Goal: Information Seeking & Learning: Learn about a topic

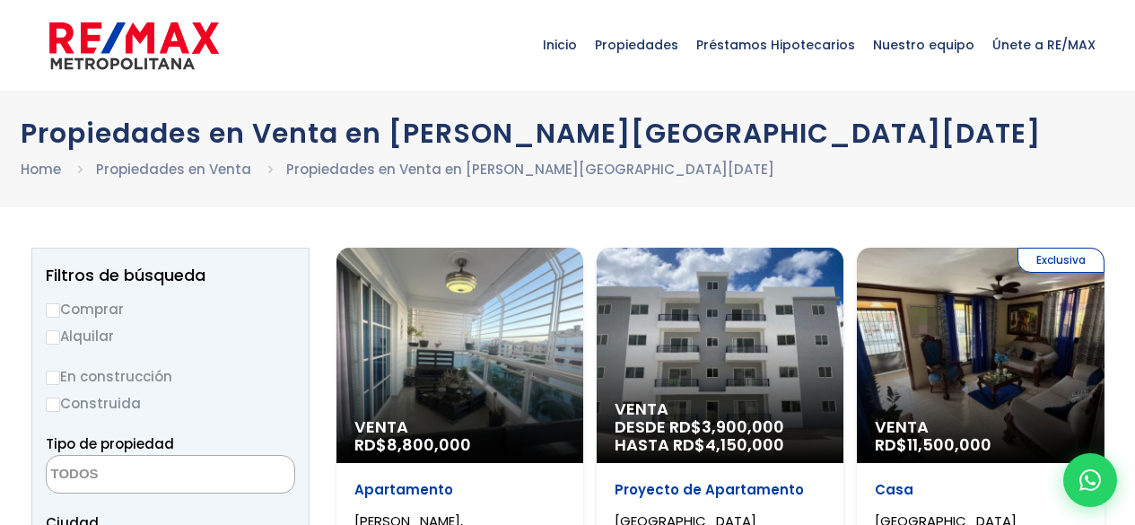
select select
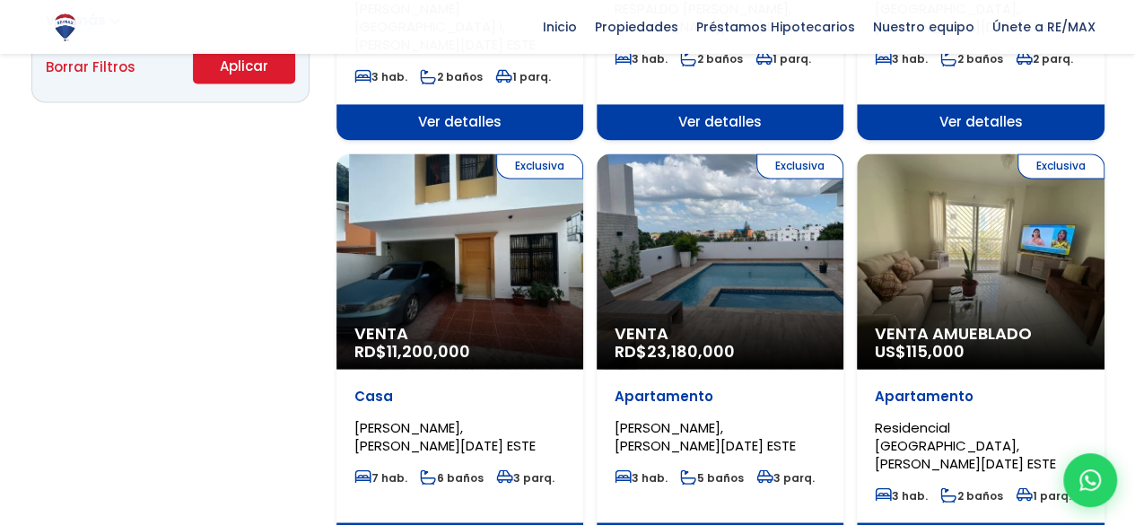
scroll to position [1354, 0]
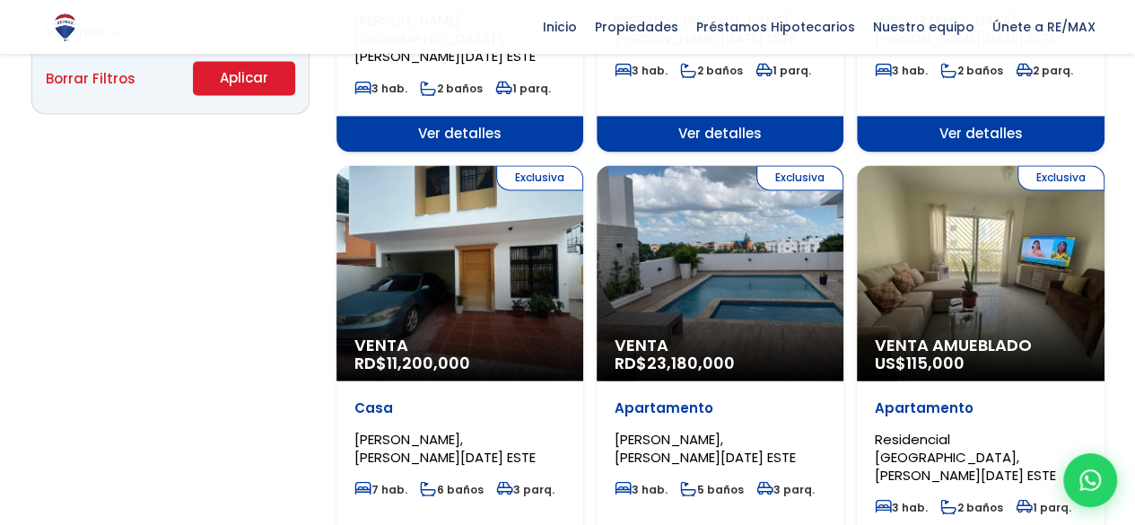
click at [395, 336] on span "Venta" at bounding box center [459, 345] width 211 height 18
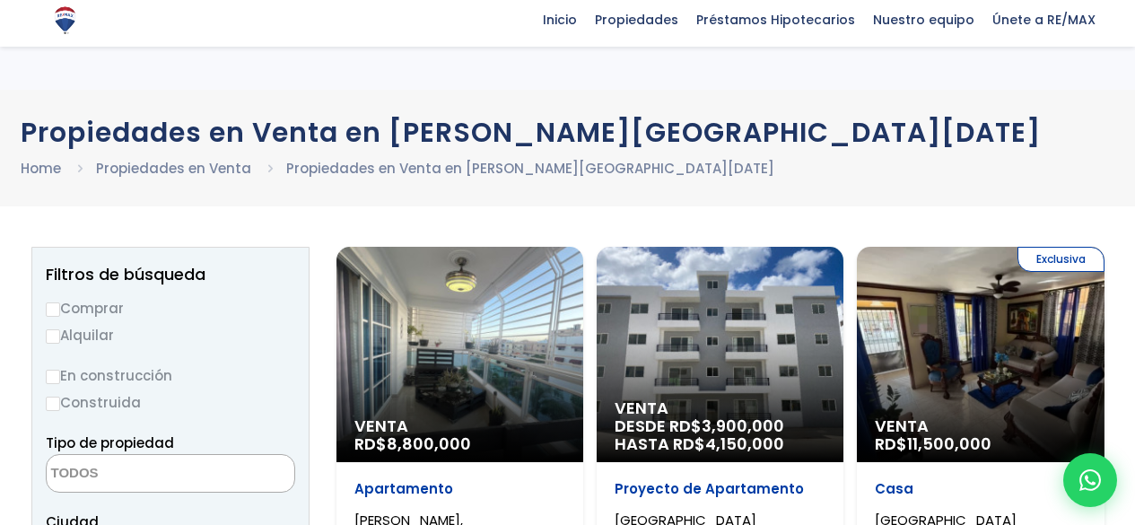
select select
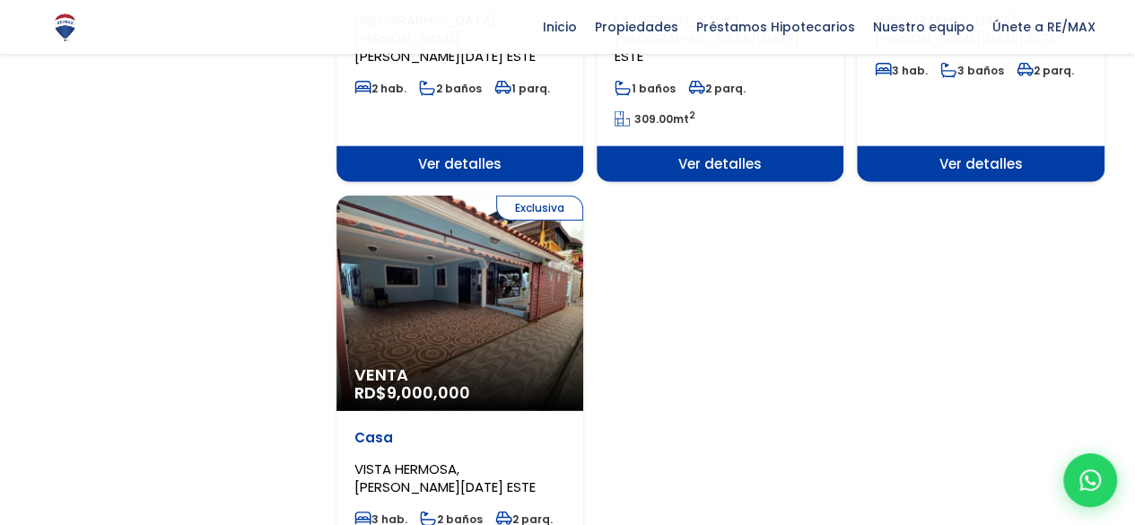
scroll to position [2222, 0]
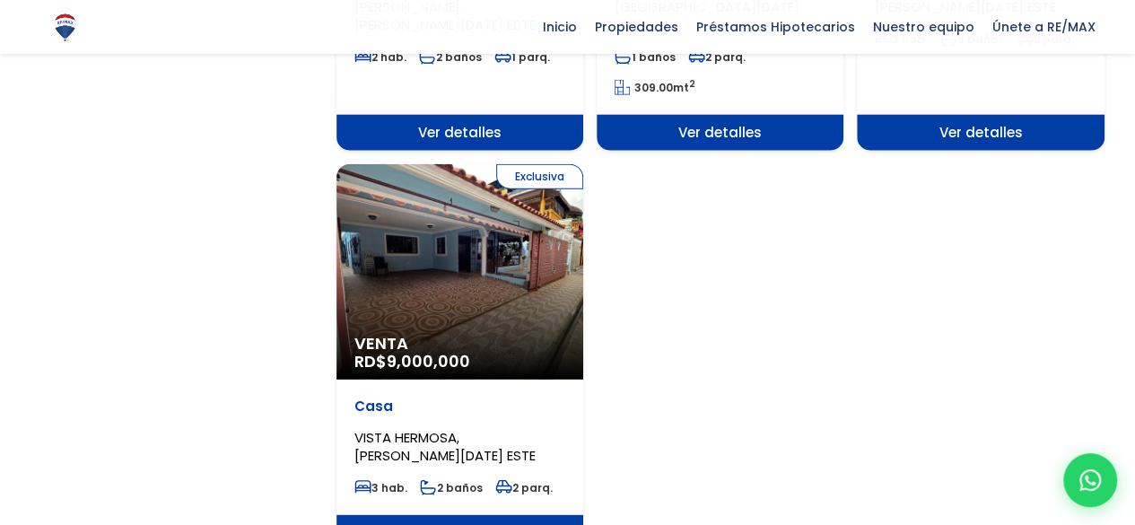
click at [475, 515] on span "Ver detalles" at bounding box center [459, 533] width 247 height 36
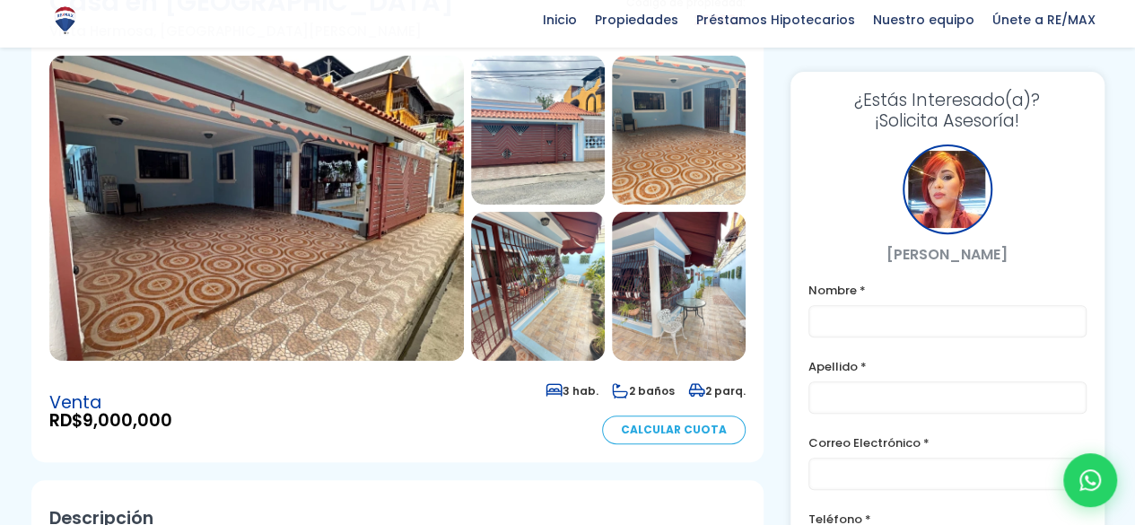
scroll to position [205, 0]
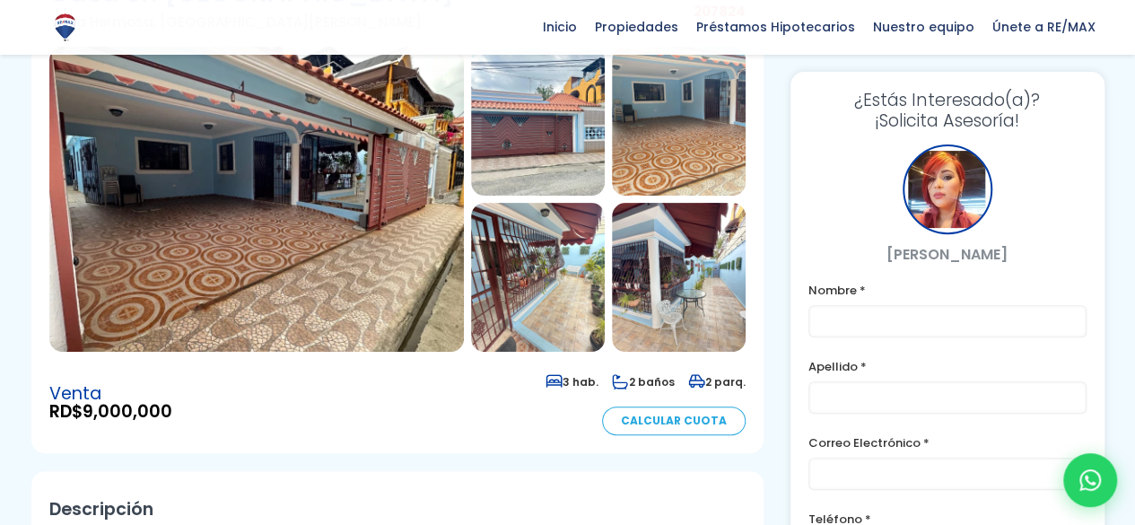
click at [696, 300] on img at bounding box center [679, 277] width 134 height 149
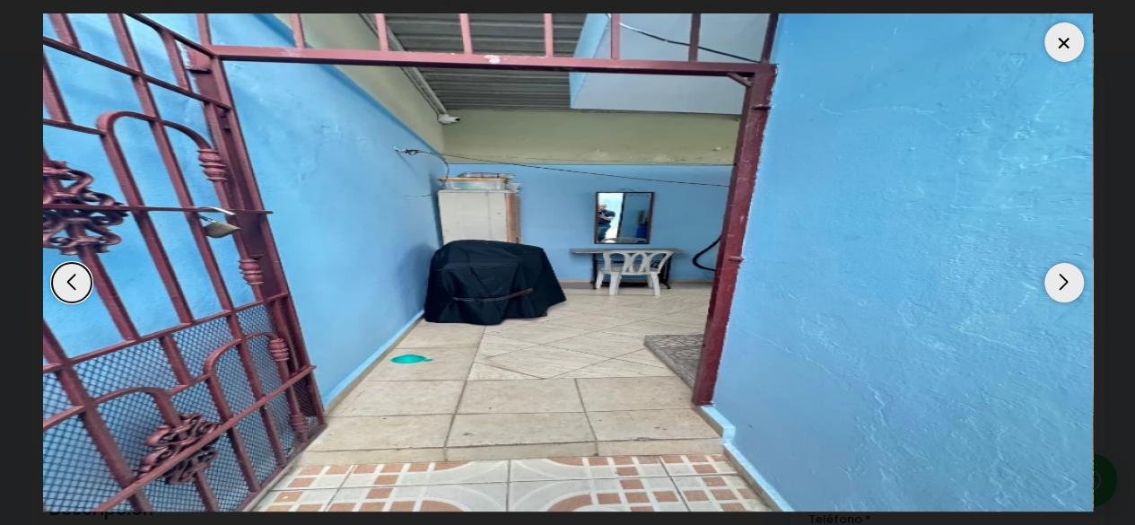
click at [1069, 283] on div "Next slide" at bounding box center [1063, 282] width 39 height 39
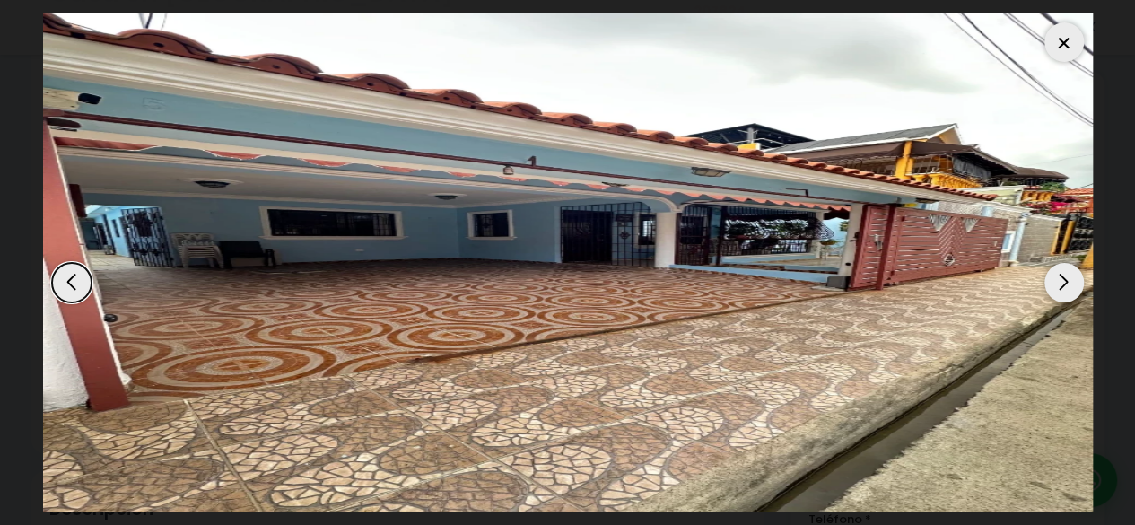
click at [1068, 283] on div "Next slide" at bounding box center [1063, 282] width 39 height 39
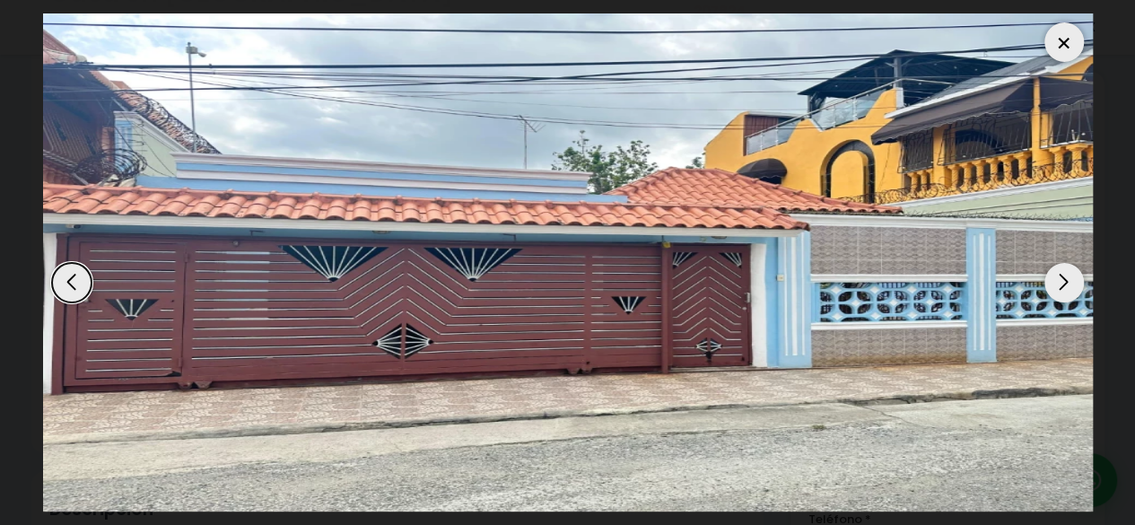
click at [1068, 283] on div "Next slide" at bounding box center [1063, 282] width 39 height 39
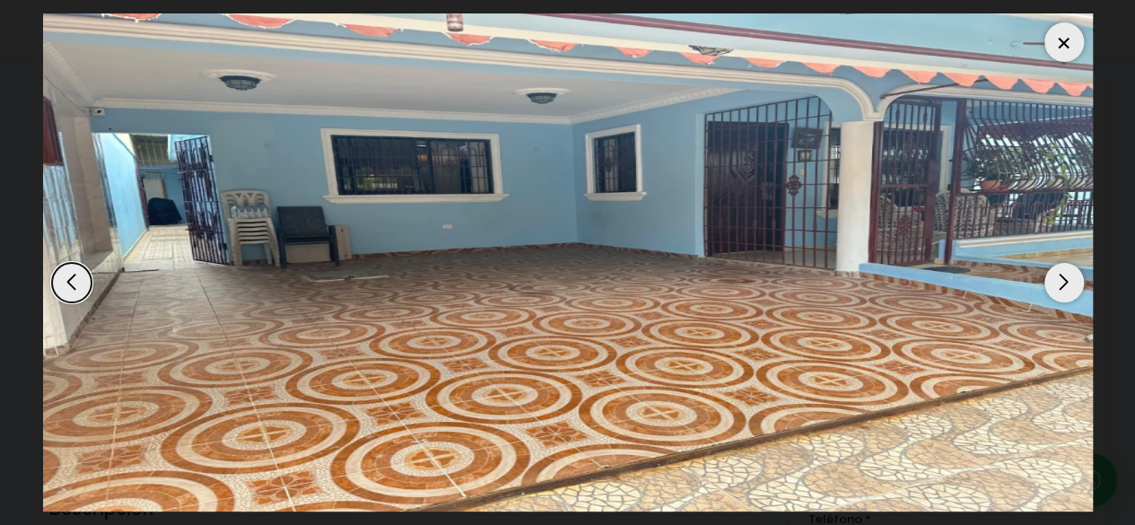
click at [1068, 283] on div "Next slide" at bounding box center [1063, 282] width 39 height 39
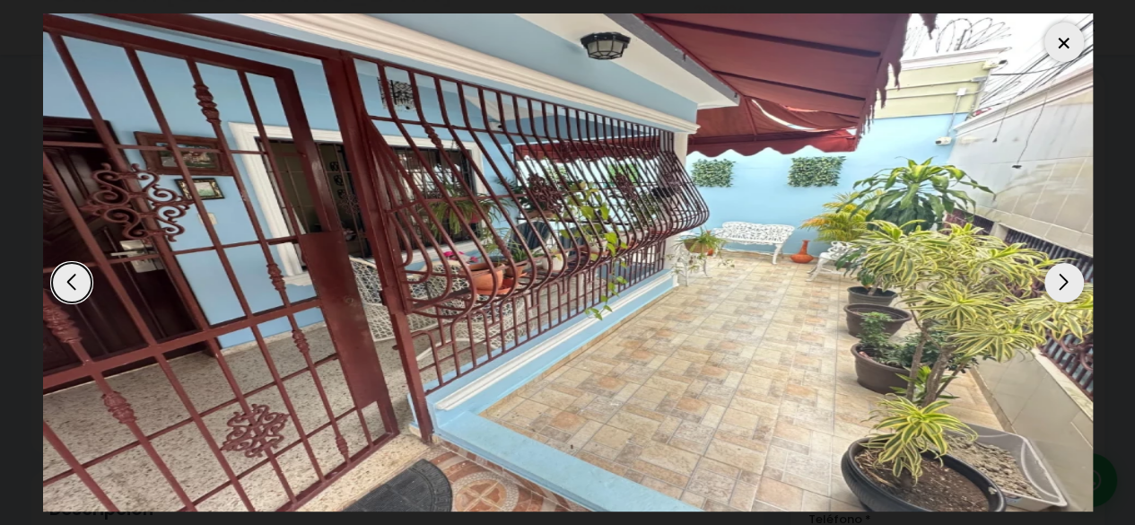
click at [1068, 283] on div "Next slide" at bounding box center [1063, 282] width 39 height 39
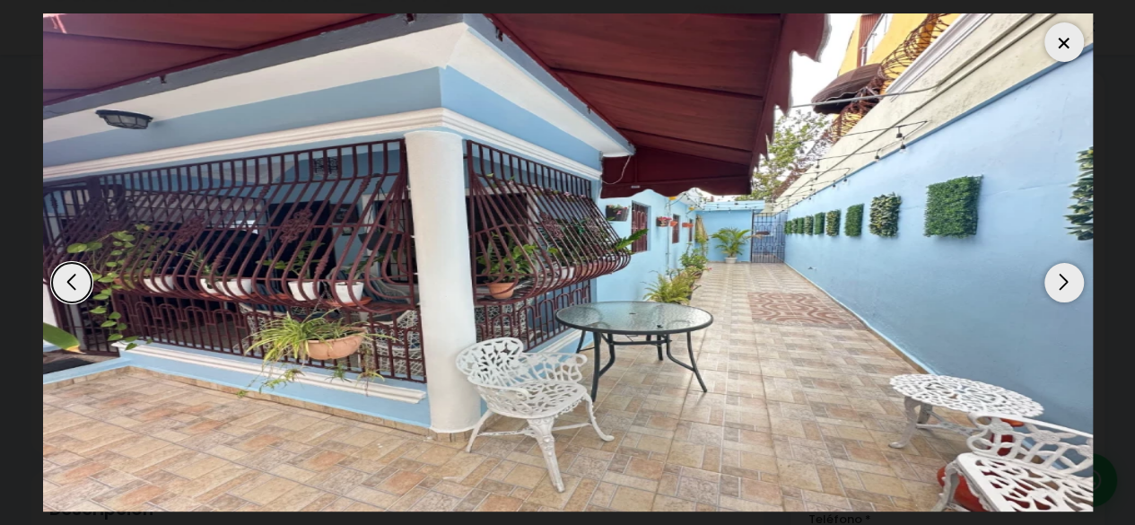
click at [1068, 283] on div "Next slide" at bounding box center [1063, 282] width 39 height 39
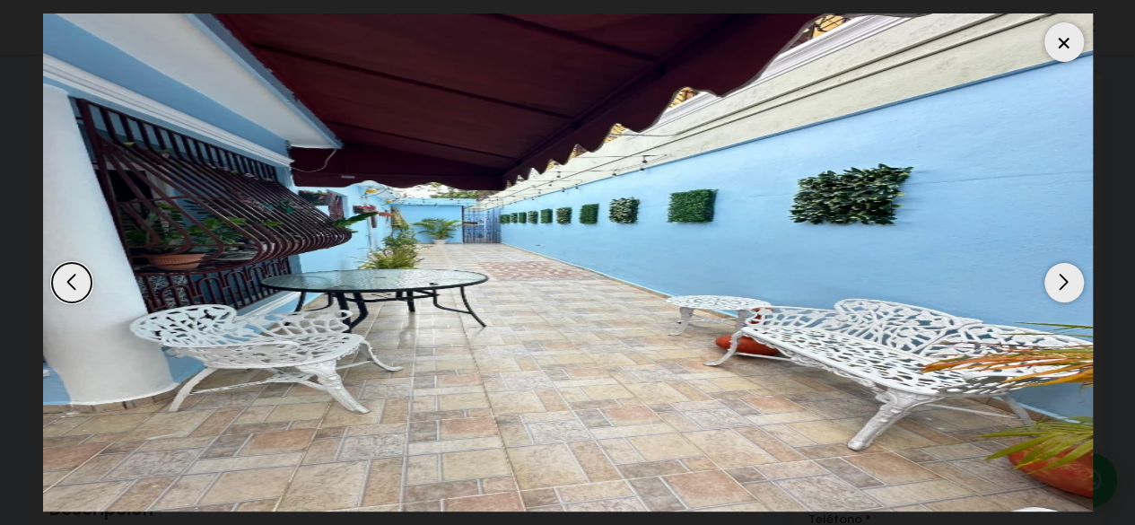
click at [1068, 283] on div "Next slide" at bounding box center [1063, 282] width 39 height 39
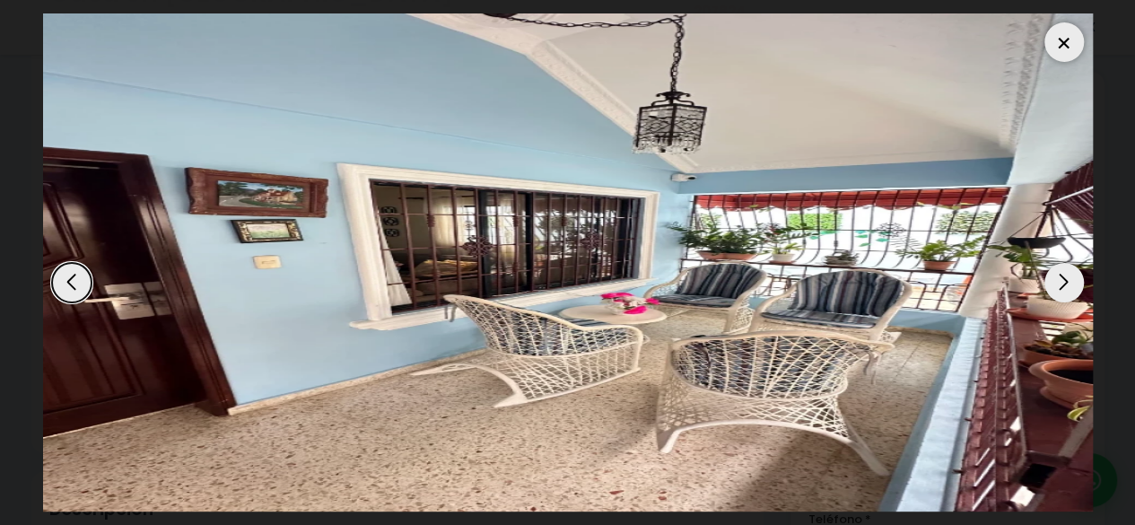
click at [1068, 283] on div "Next slide" at bounding box center [1063, 282] width 39 height 39
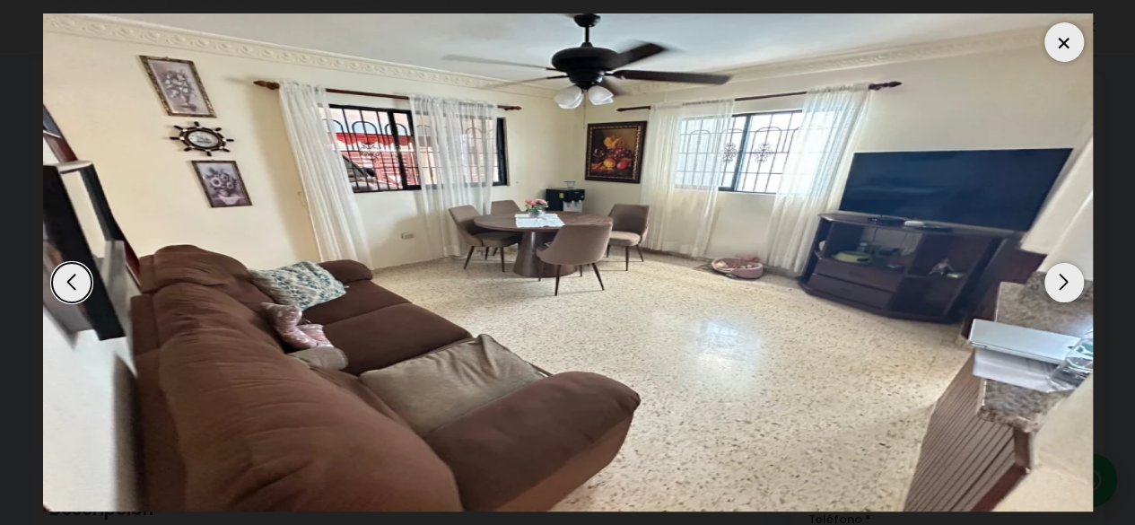
click at [1068, 283] on div "Next slide" at bounding box center [1063, 282] width 39 height 39
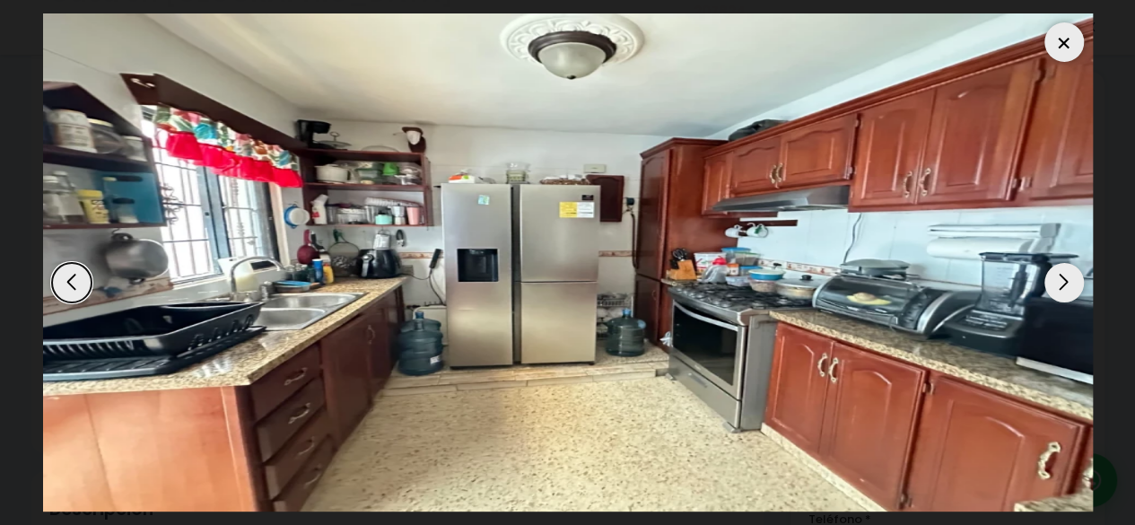
click at [1068, 283] on div "Next slide" at bounding box center [1063, 282] width 39 height 39
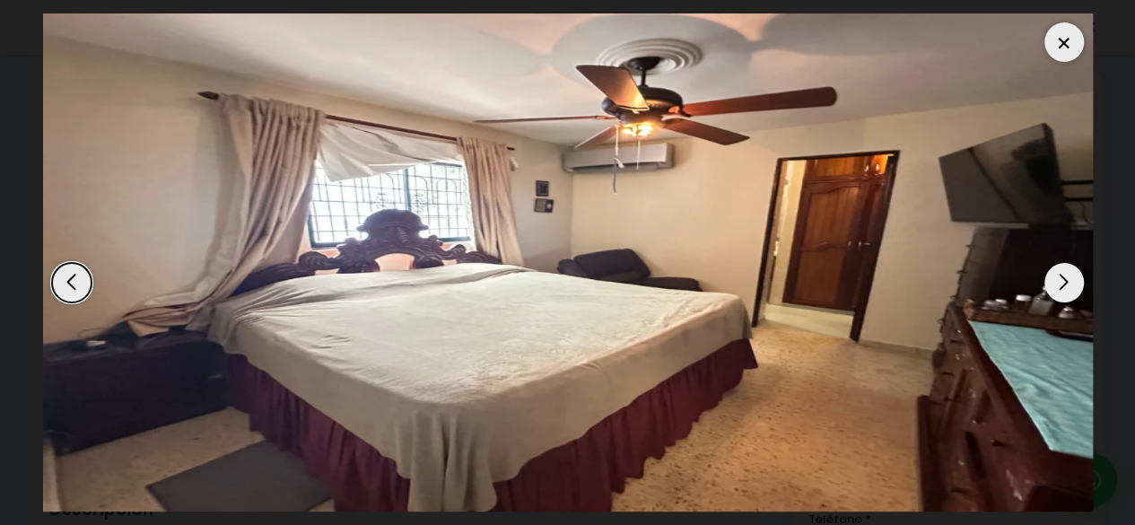
click at [1068, 283] on div "Next slide" at bounding box center [1063, 282] width 39 height 39
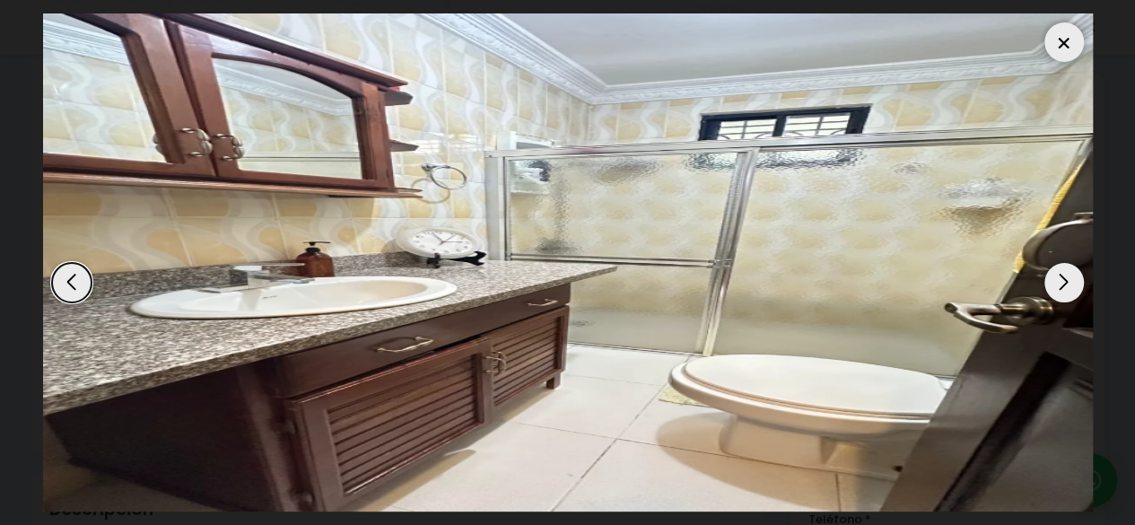
click at [1068, 283] on div "Next slide" at bounding box center [1063, 282] width 39 height 39
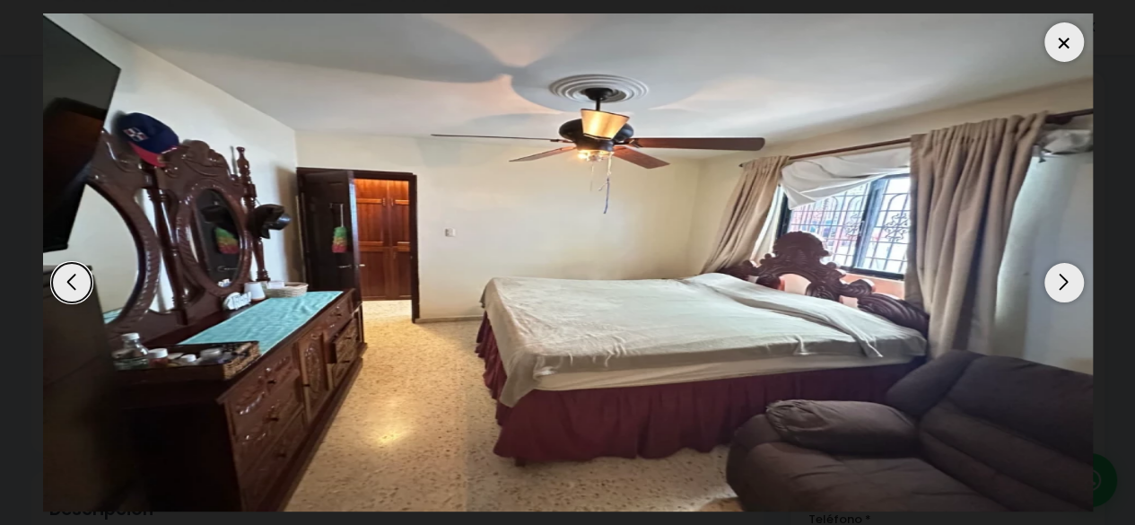
click at [1068, 283] on div "Next slide" at bounding box center [1063, 282] width 39 height 39
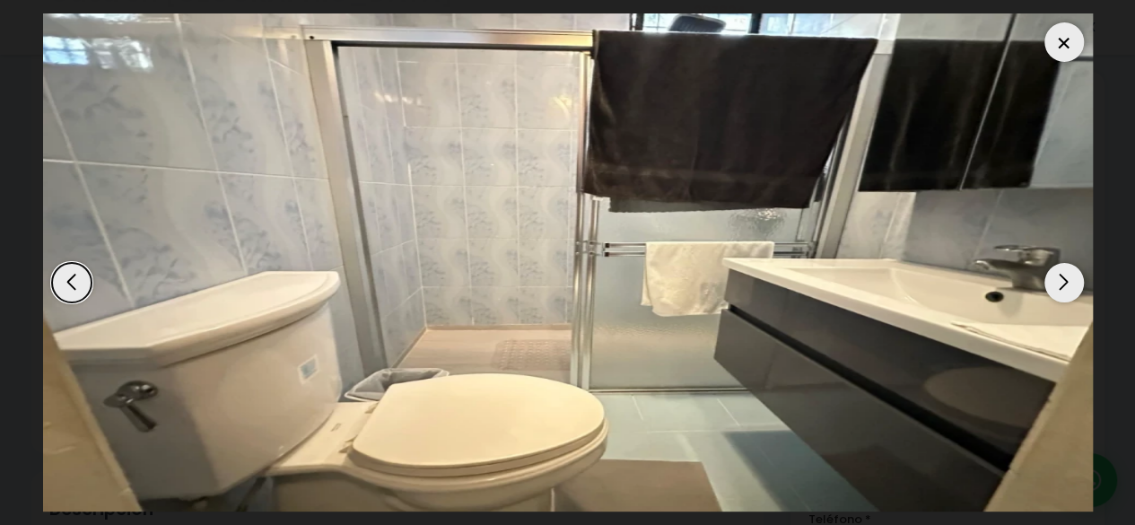
click at [1068, 283] on div "Next slide" at bounding box center [1063, 282] width 39 height 39
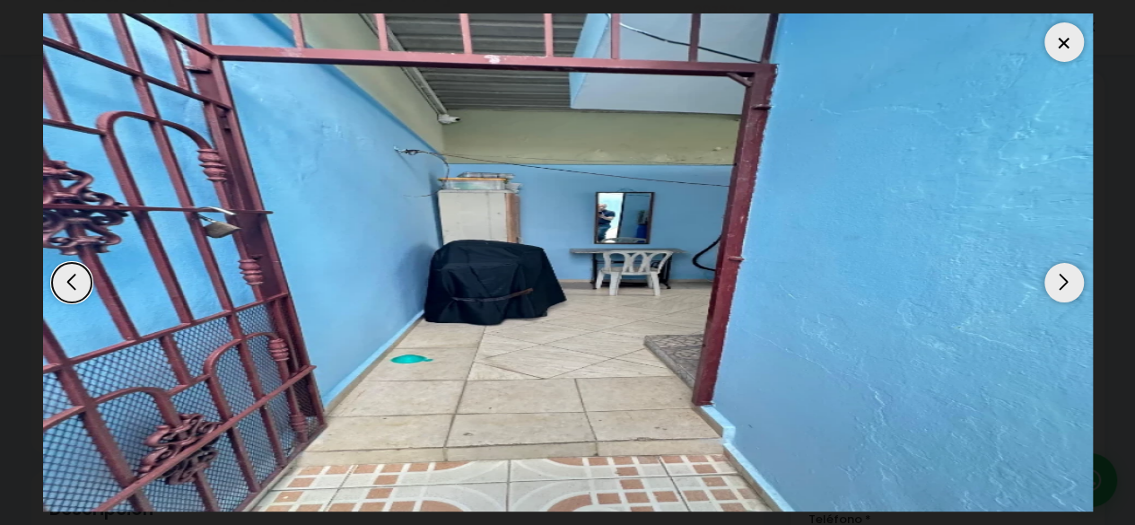
click at [1067, 283] on div "Next slide" at bounding box center [1063, 282] width 39 height 39
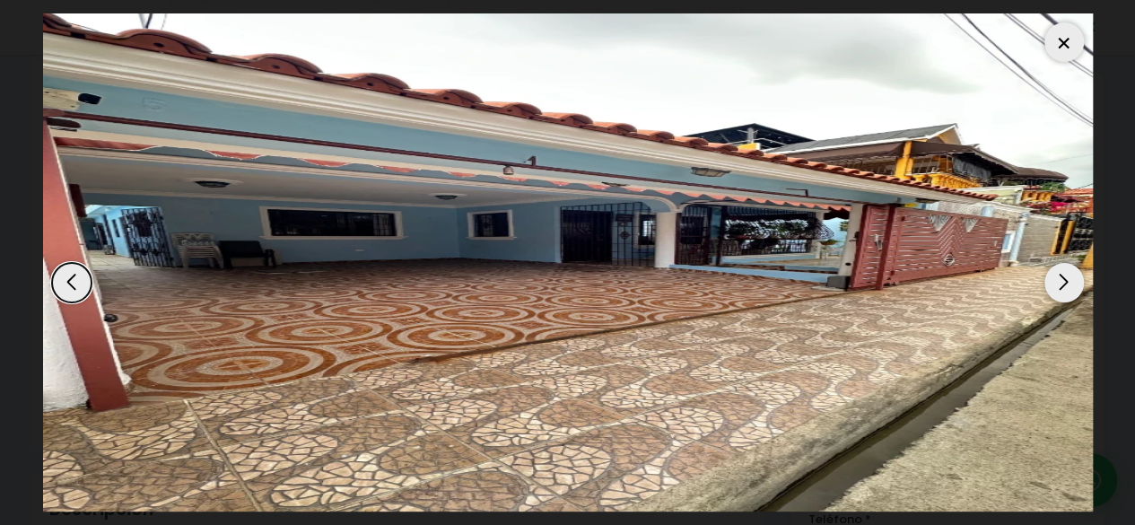
click at [1066, 283] on div "Next slide" at bounding box center [1063, 282] width 39 height 39
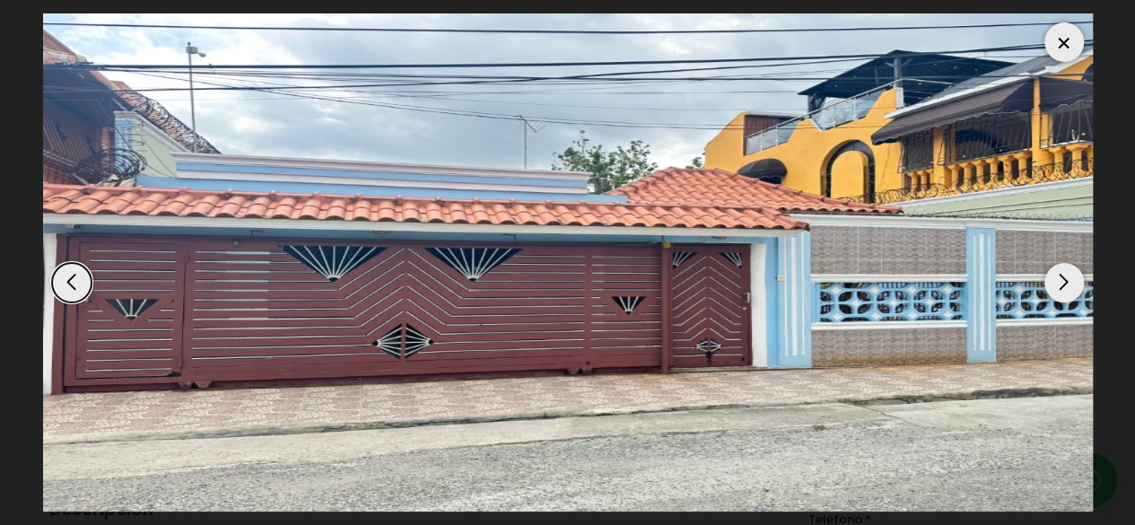
click at [1066, 283] on div "Next slide" at bounding box center [1063, 282] width 39 height 39
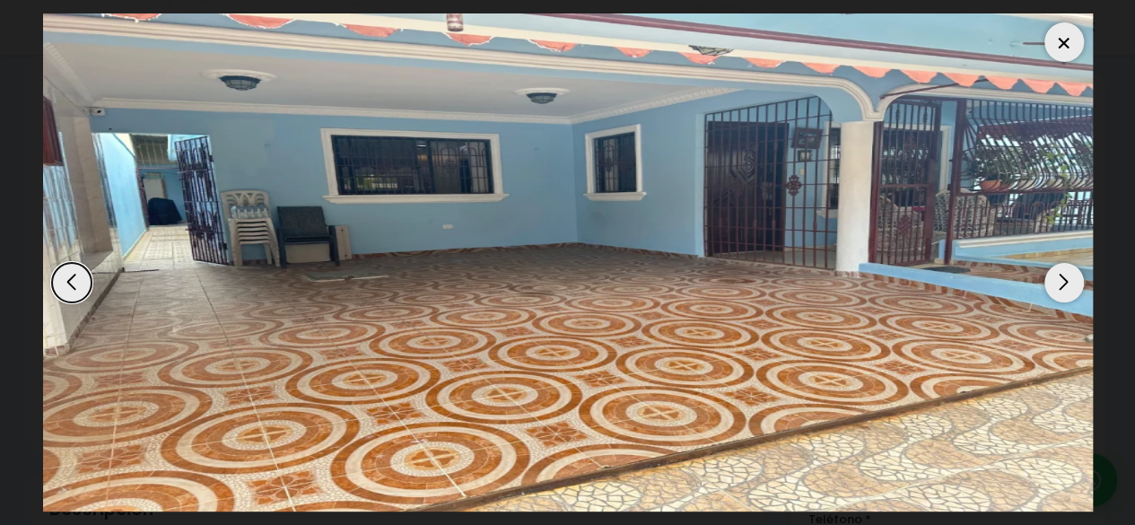
click at [1064, 283] on div "Next slide" at bounding box center [1063, 282] width 39 height 39
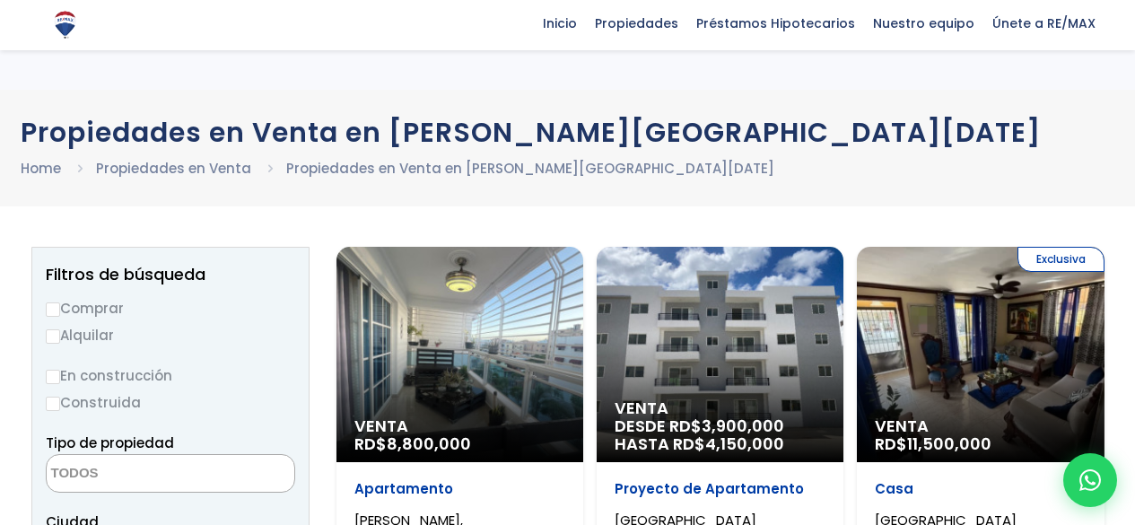
select select
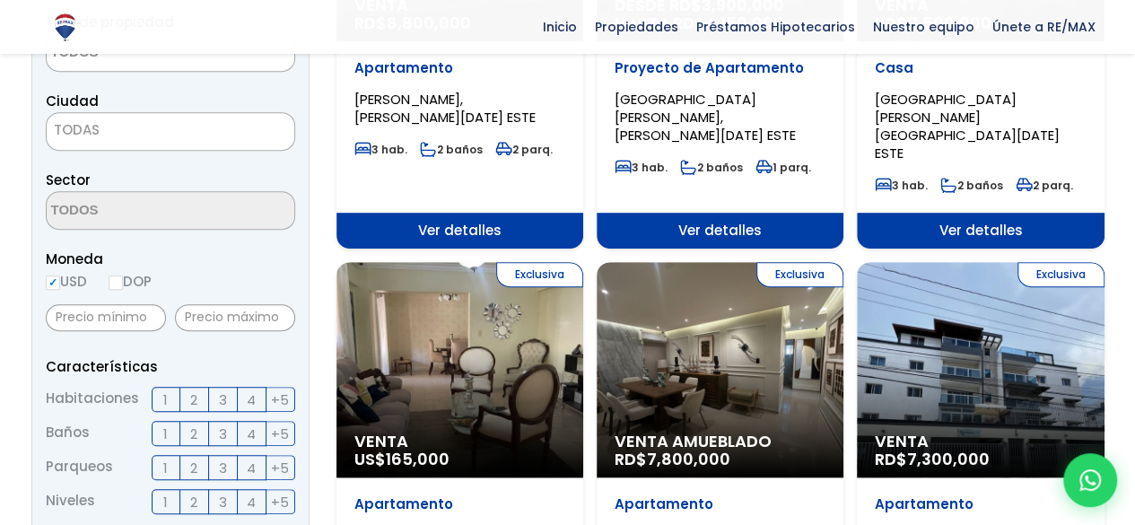
scroll to position [437, 0]
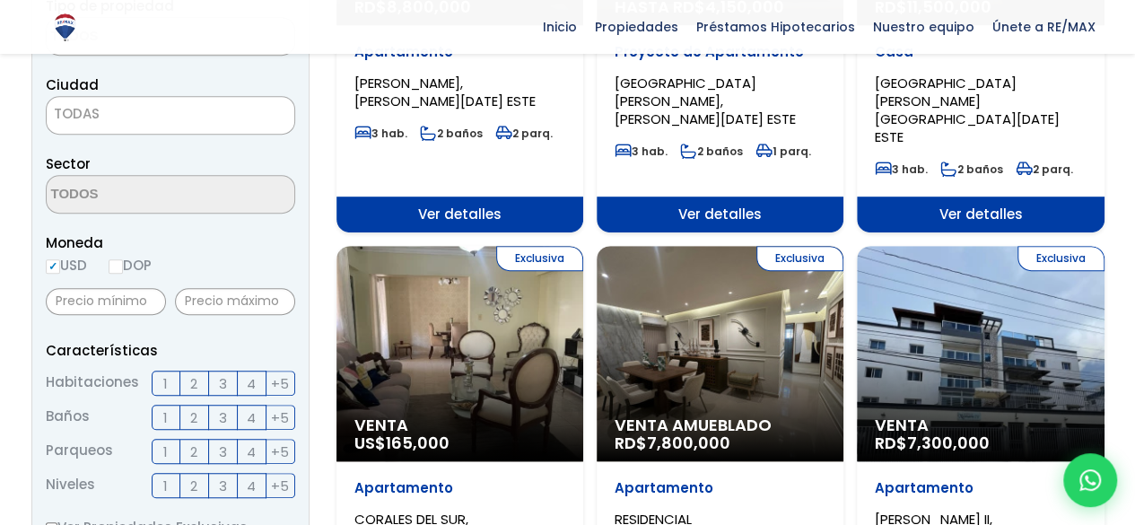
click at [517, 246] on span "Exclusiva" at bounding box center [539, 258] width 87 height 25
click at [481, 197] on span "Ver detalles" at bounding box center [459, 215] width 247 height 36
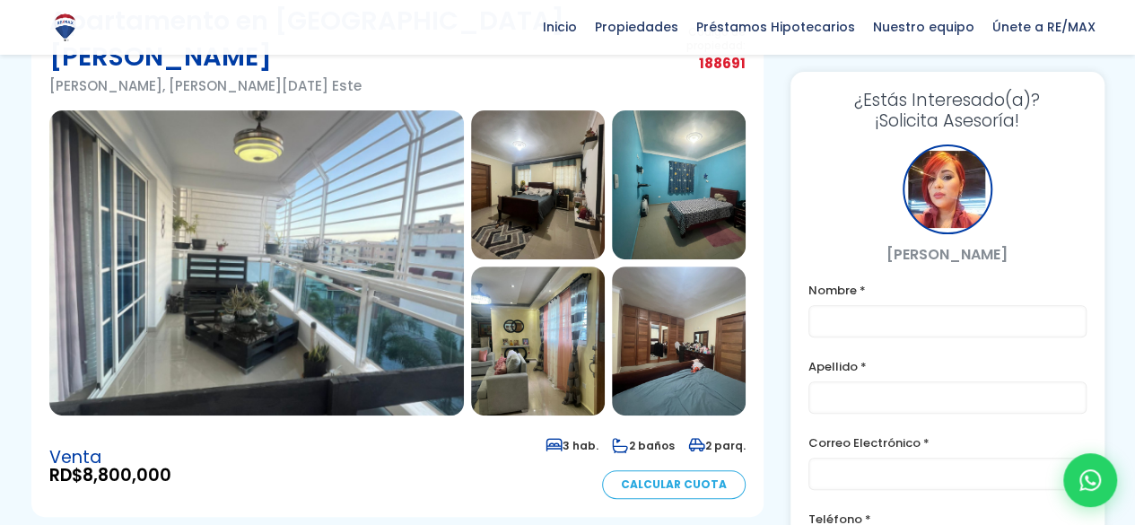
scroll to position [174, 0]
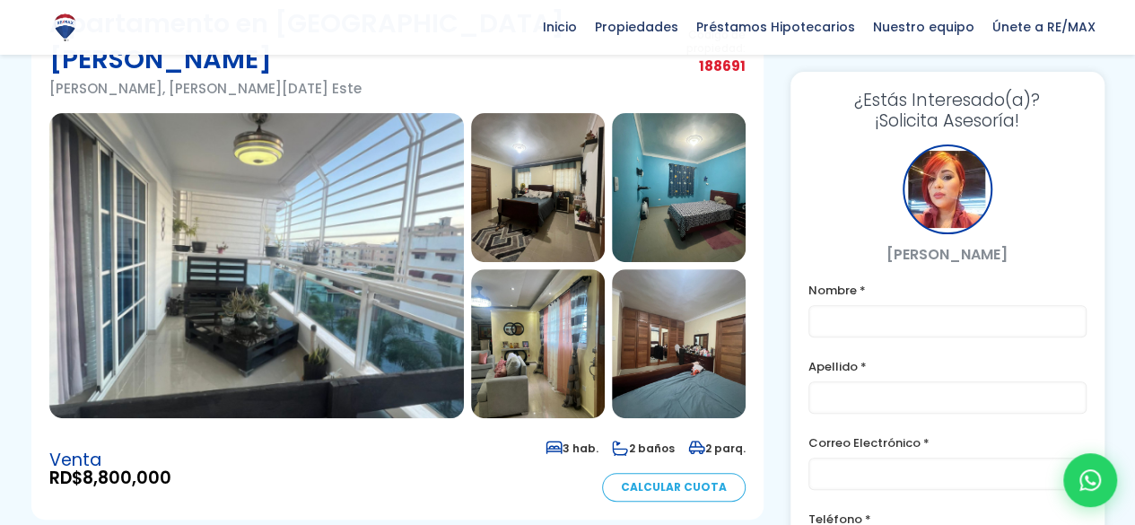
click at [569, 290] on img at bounding box center [538, 343] width 134 height 149
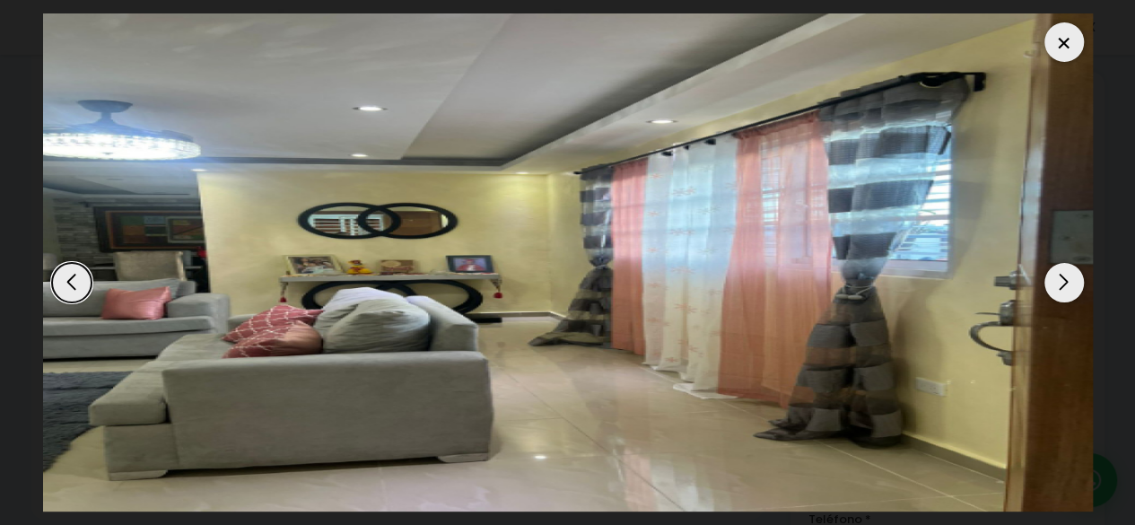
click at [569, 290] on img "4 / 14" at bounding box center [568, 262] width 1050 height 498
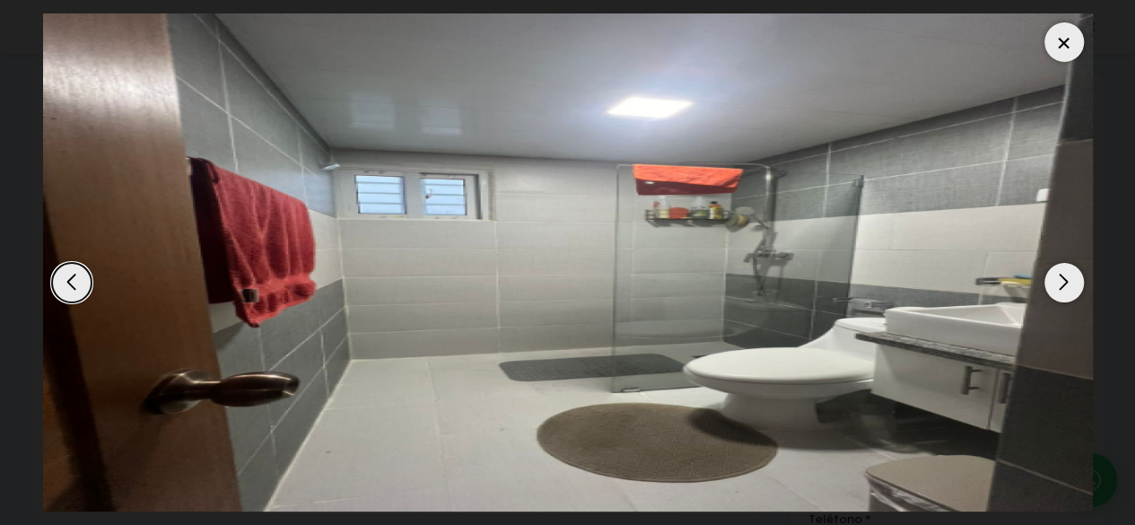
click at [1062, 287] on div "Next slide" at bounding box center [1063, 282] width 39 height 39
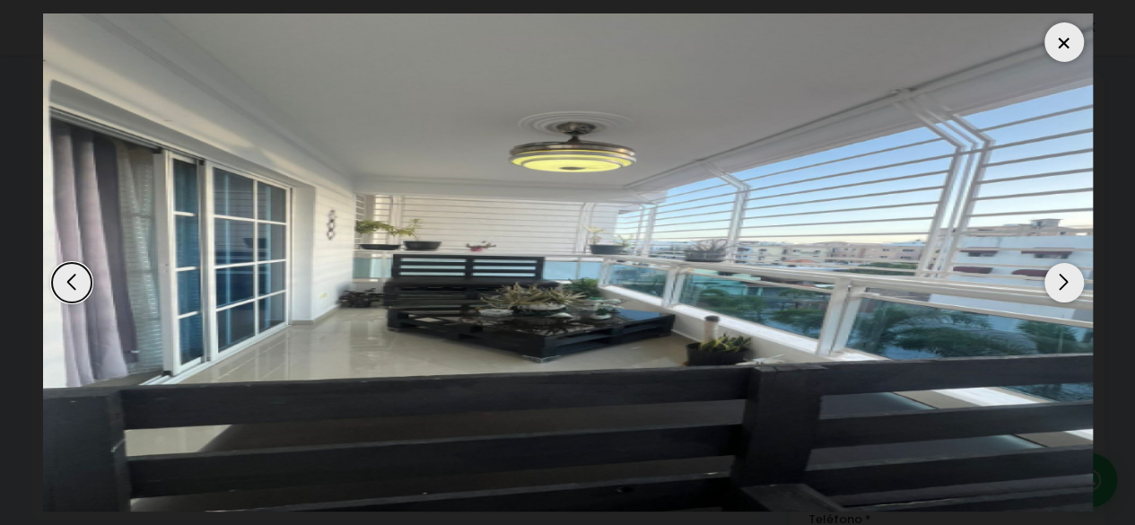
click at [1061, 287] on div "Next slide" at bounding box center [1063, 282] width 39 height 39
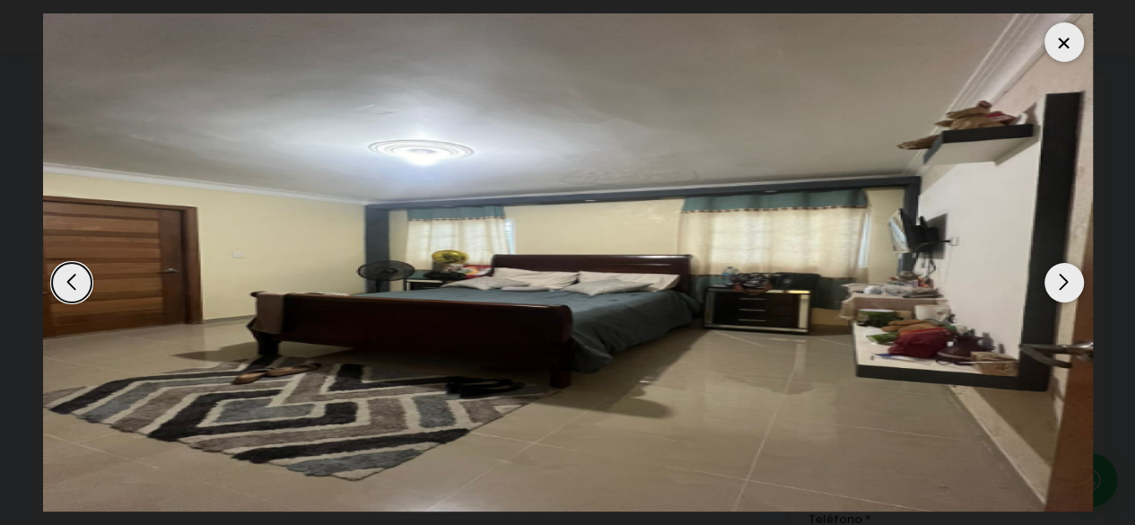
click at [1061, 287] on div "Next slide" at bounding box center [1063, 282] width 39 height 39
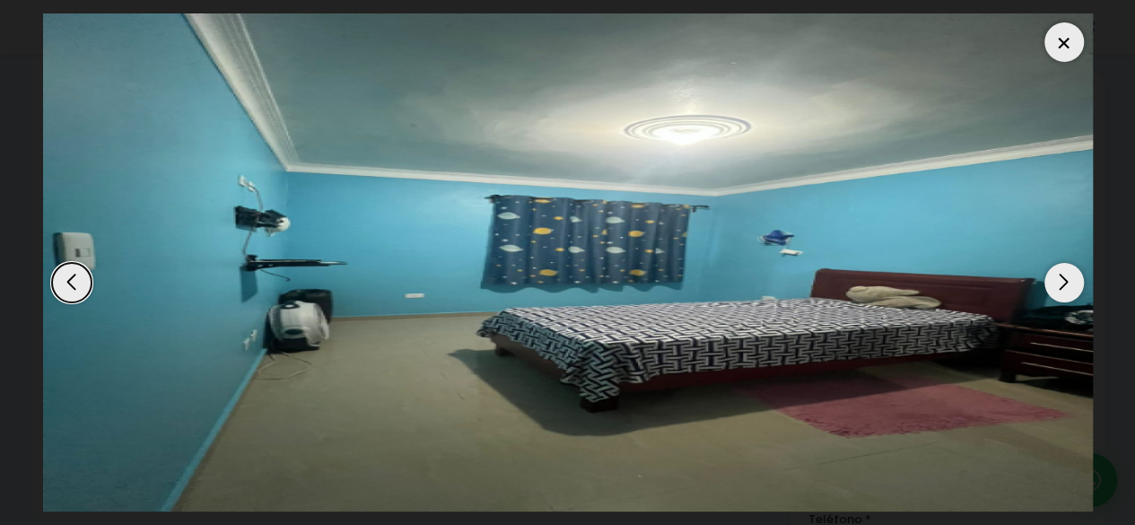
click at [1061, 287] on div "Next slide" at bounding box center [1063, 282] width 39 height 39
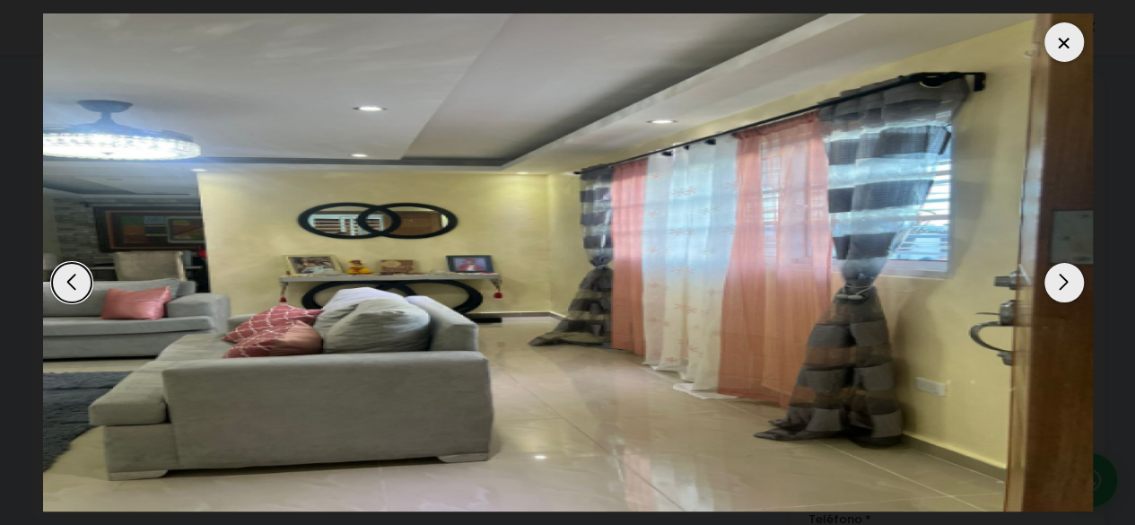
click at [1061, 287] on div "Next slide" at bounding box center [1063, 282] width 39 height 39
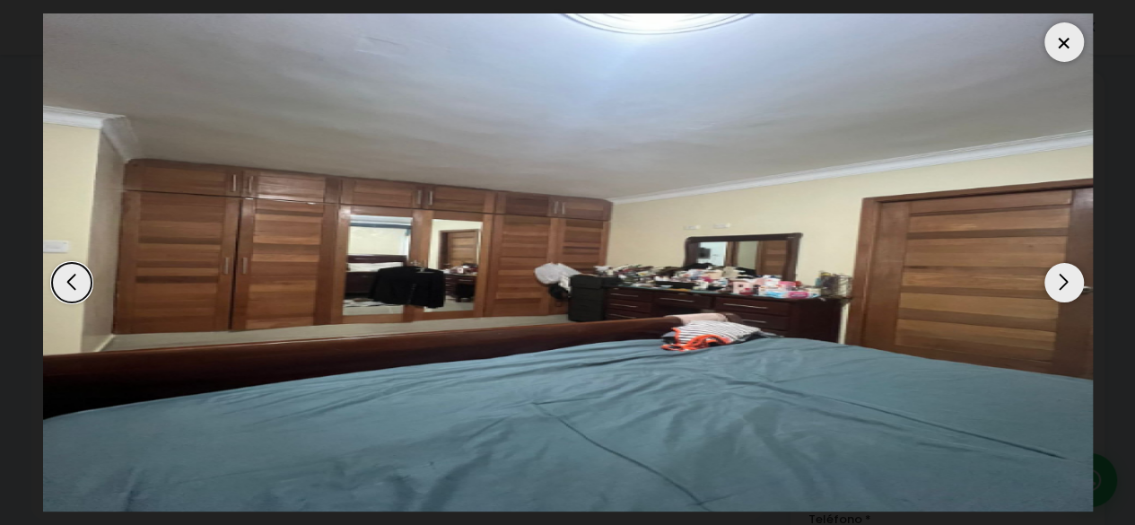
click at [1061, 287] on div "Next slide" at bounding box center [1063, 282] width 39 height 39
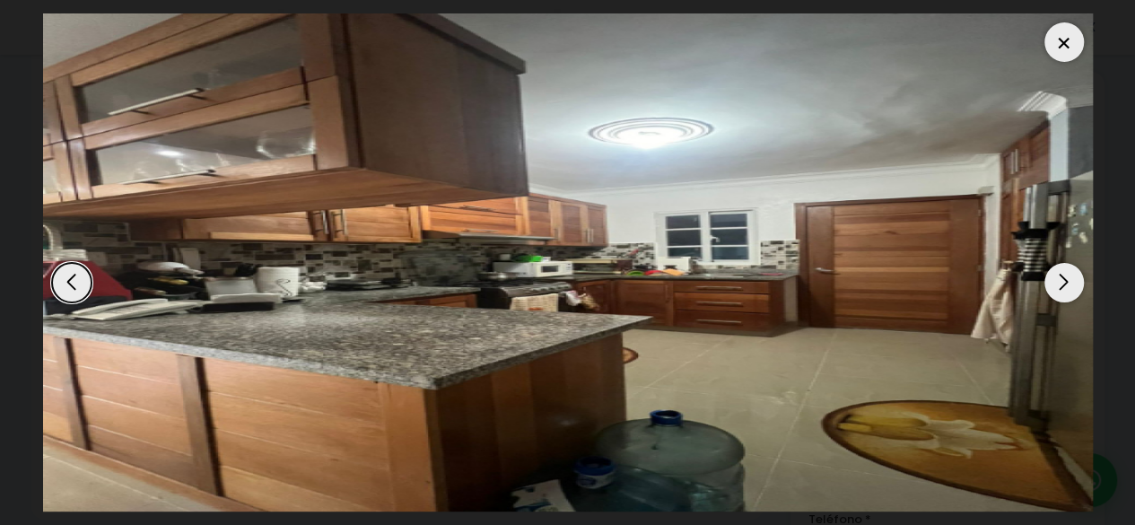
click at [1061, 287] on div "Next slide" at bounding box center [1063, 282] width 39 height 39
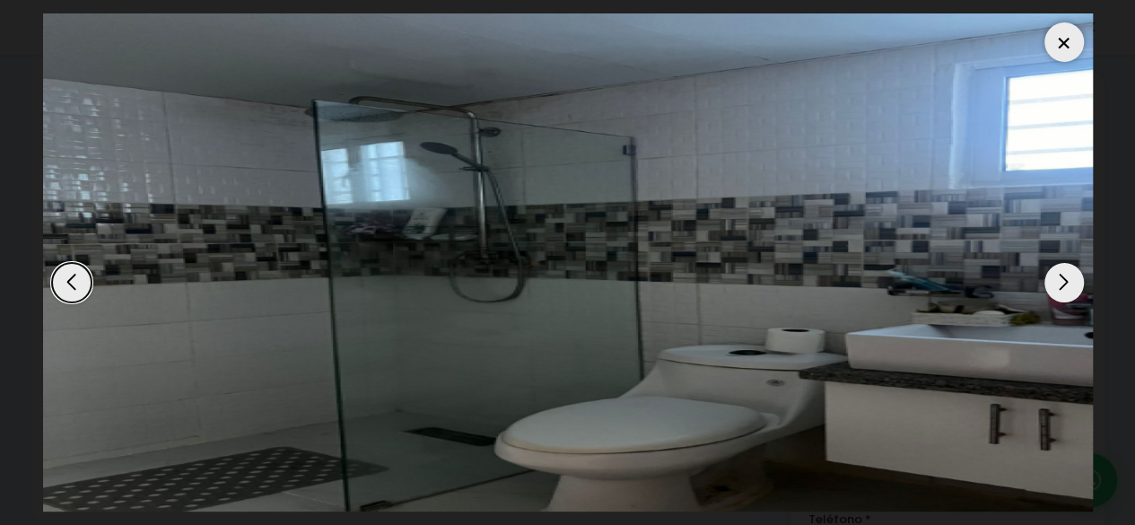
click at [1061, 287] on div "Next slide" at bounding box center [1063, 282] width 39 height 39
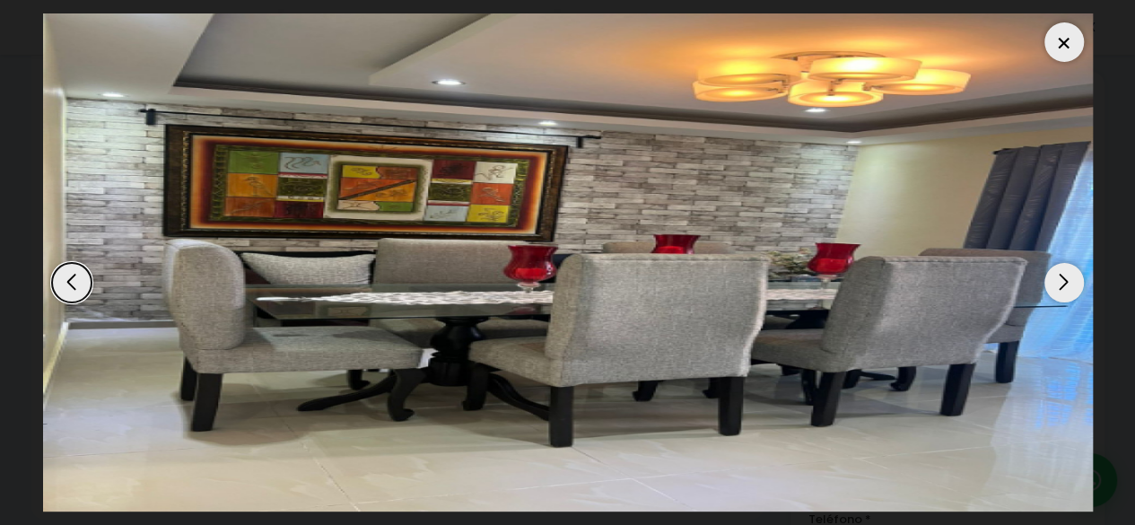
click at [1059, 284] on div "Next slide" at bounding box center [1063, 282] width 39 height 39
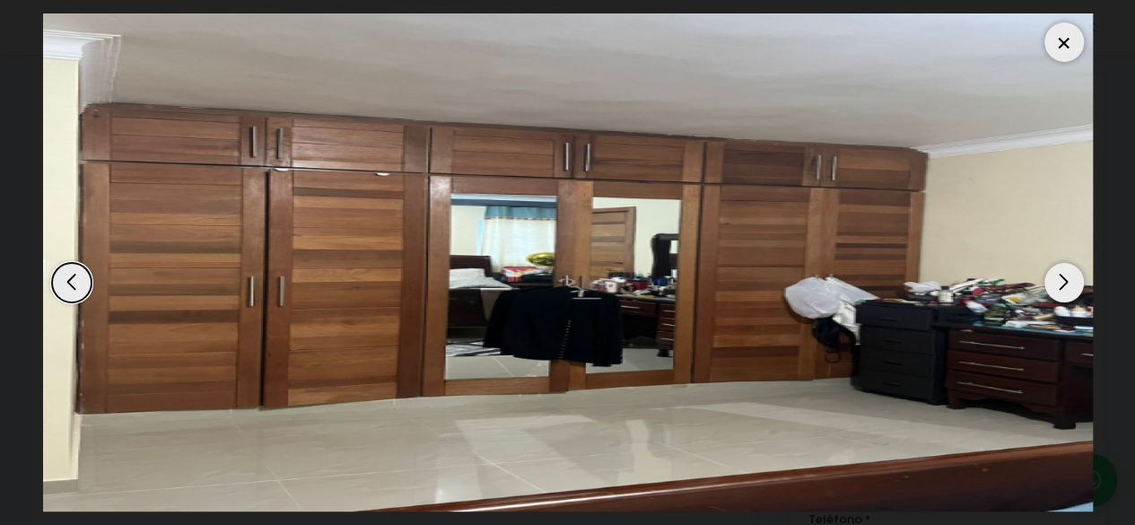
click at [1059, 284] on div "Next slide" at bounding box center [1063, 282] width 39 height 39
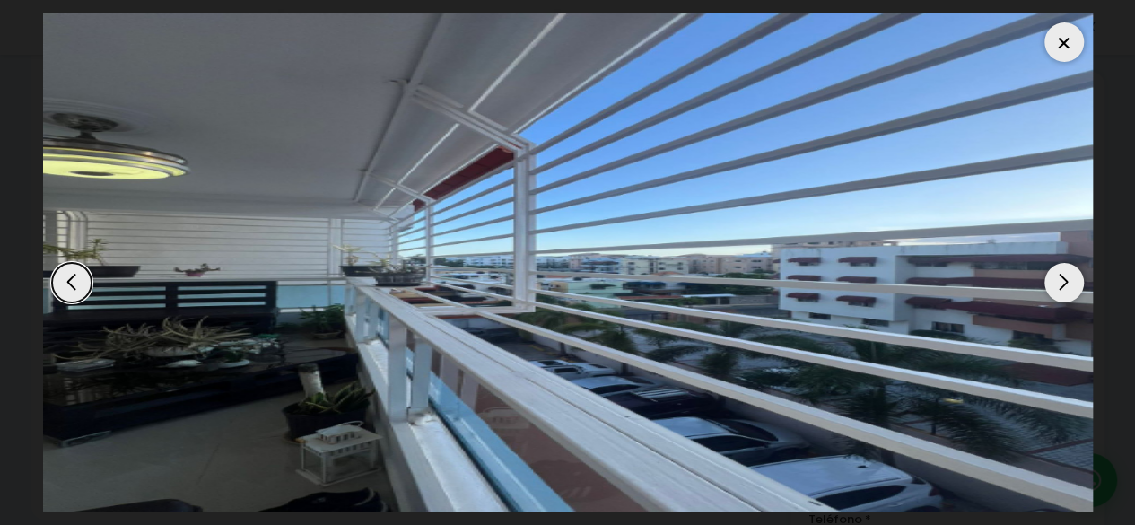
click at [1058, 284] on div "Next slide" at bounding box center [1063, 282] width 39 height 39
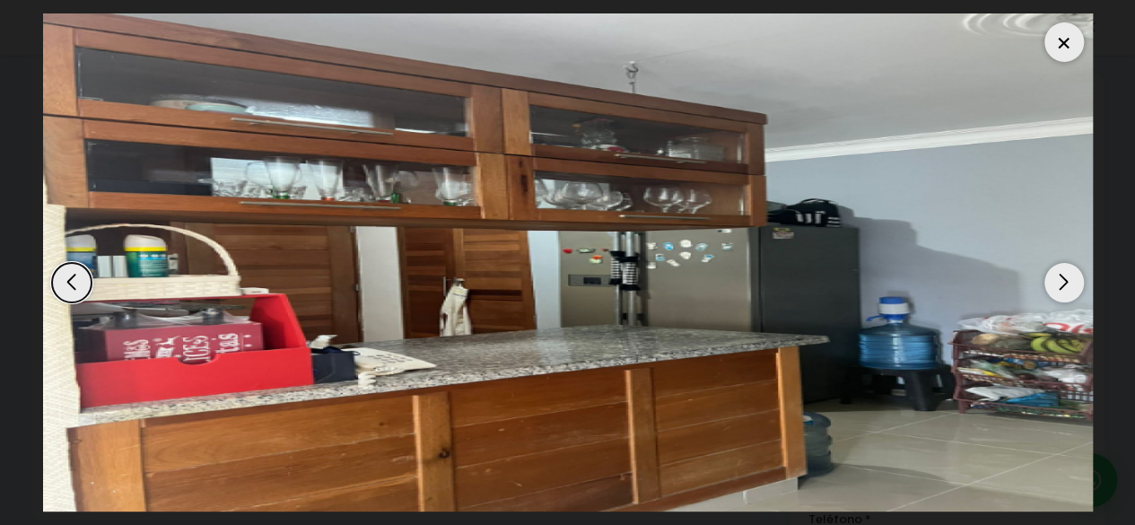
click at [1058, 284] on div "Next slide" at bounding box center [1063, 282] width 39 height 39
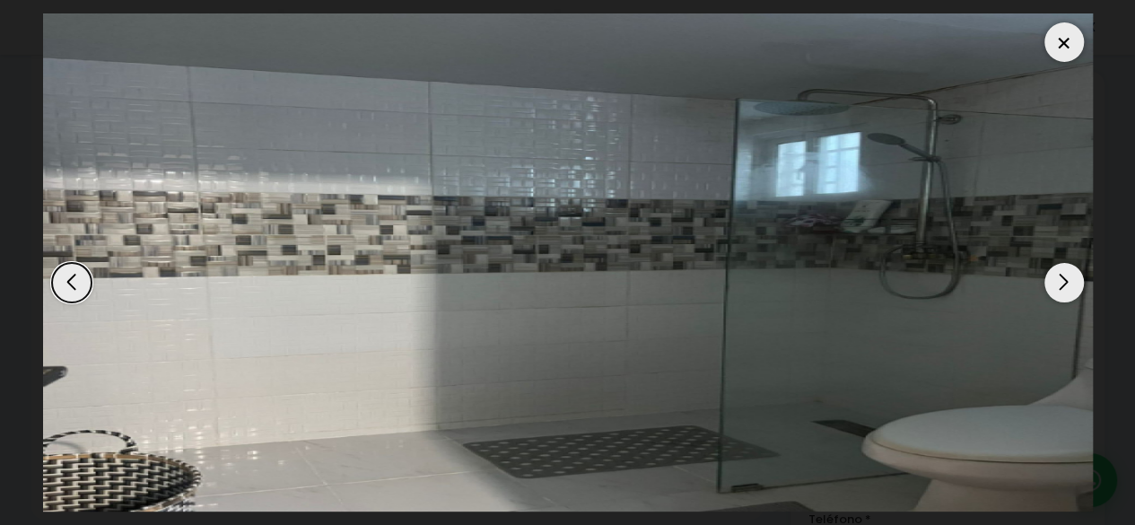
click at [1058, 284] on div "Next slide" at bounding box center [1063, 282] width 39 height 39
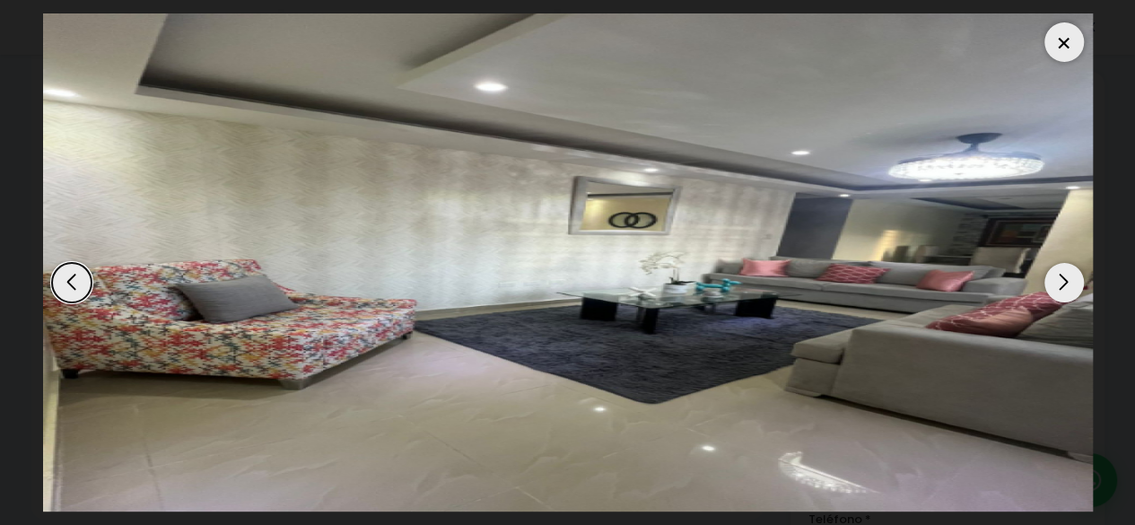
click at [1058, 284] on div "Next slide" at bounding box center [1063, 282] width 39 height 39
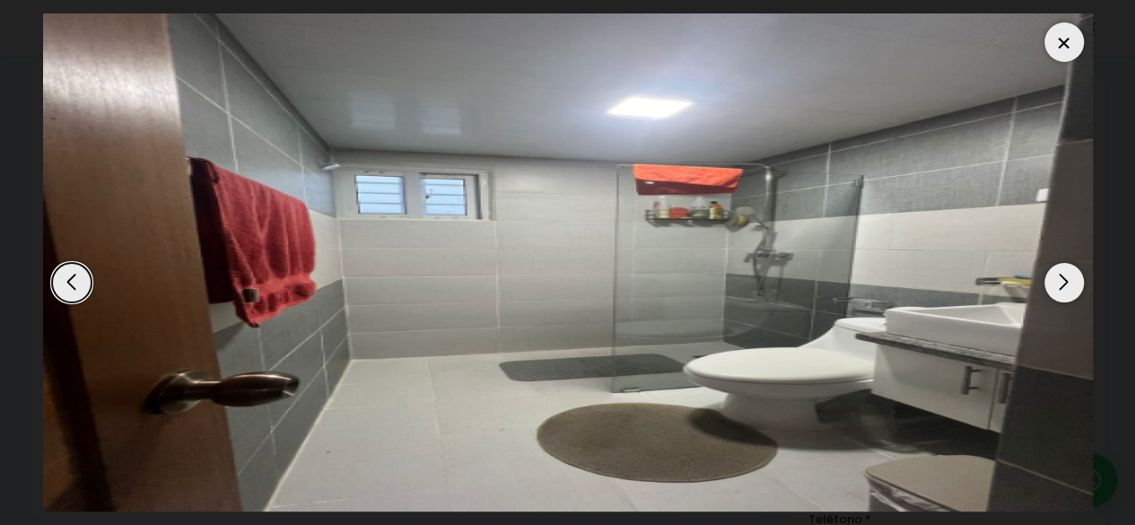
click at [1058, 284] on div "Next slide" at bounding box center [1063, 282] width 39 height 39
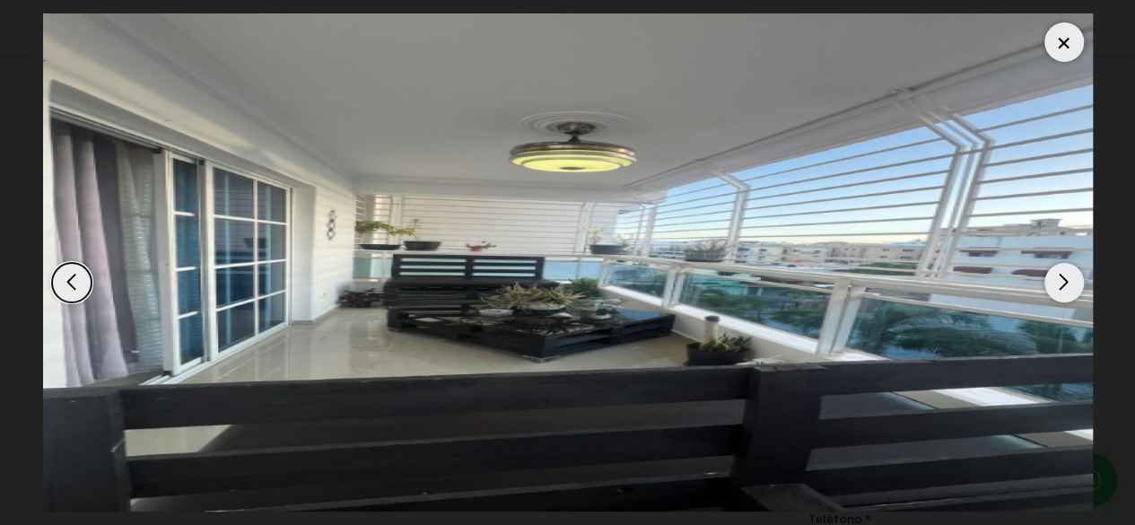
click at [1058, 284] on div "Next slide" at bounding box center [1063, 282] width 39 height 39
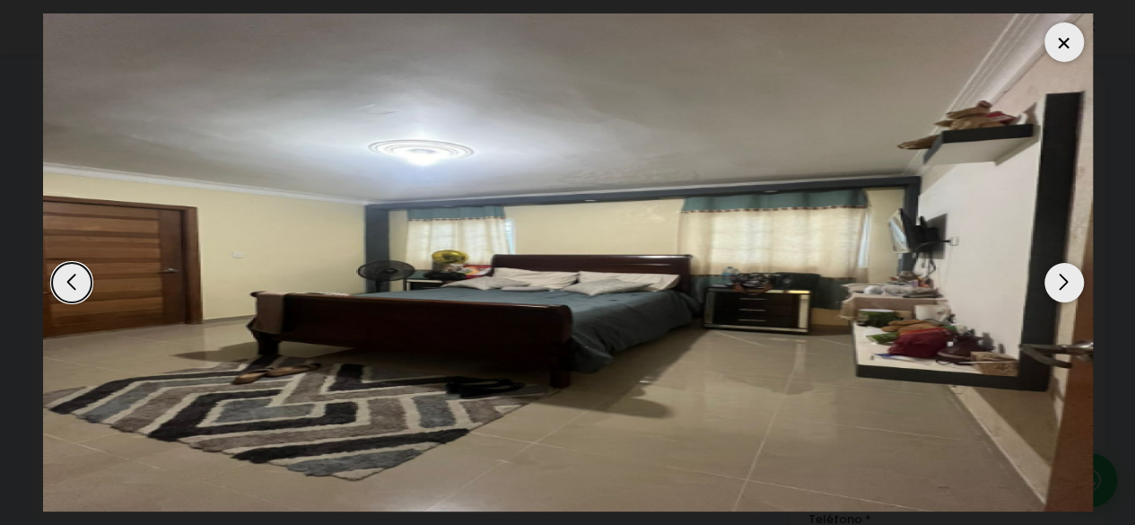
click at [1058, 284] on div "Next slide" at bounding box center [1063, 282] width 39 height 39
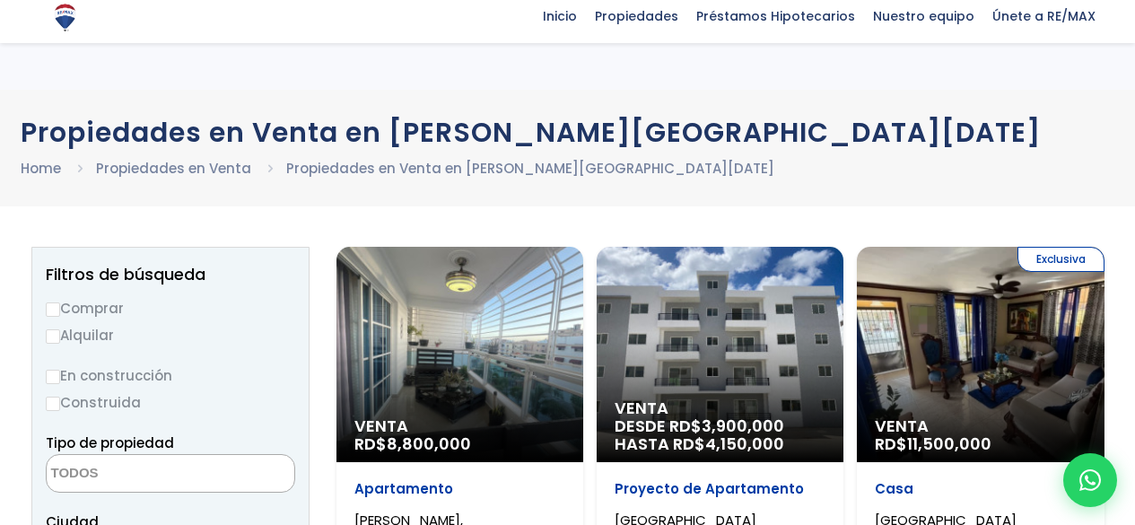
select select
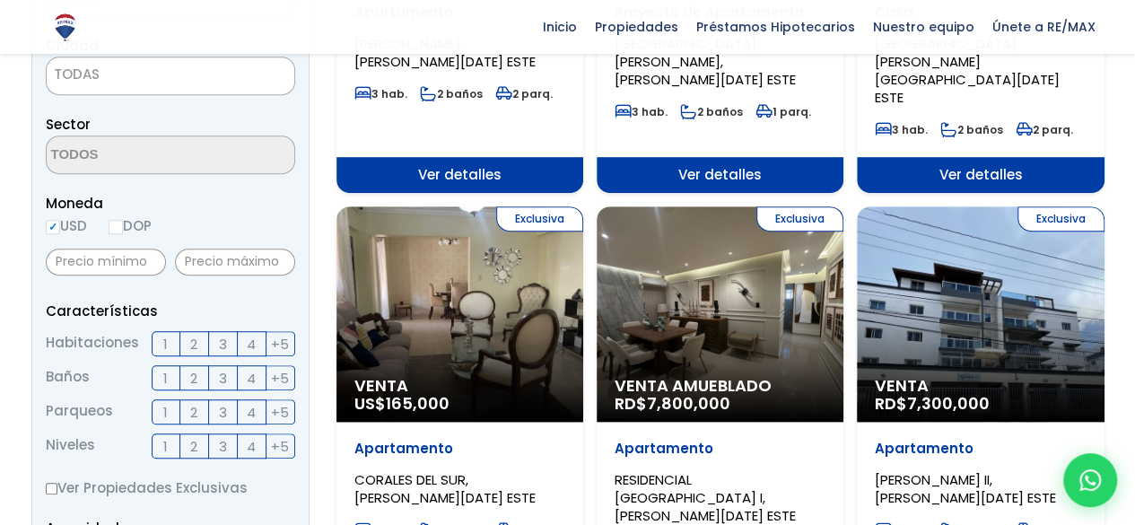
scroll to position [485, 0]
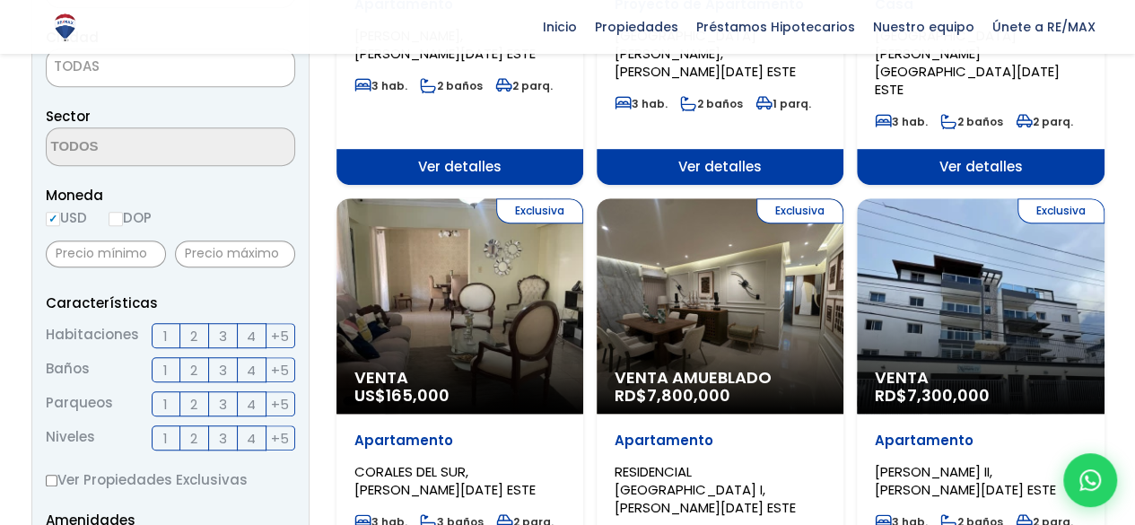
click at [1020, 265] on div "Exclusiva Venta RD$ 7,300,000" at bounding box center [980, 305] width 247 height 215
click at [1019, 265] on div "Exclusiva Venta RD$ 7,300,000" at bounding box center [980, 305] width 247 height 215
click at [958, 384] on span "7,300,000" at bounding box center [948, 395] width 83 height 22
click at [1034, 149] on span "Ver detalles" at bounding box center [980, 167] width 247 height 36
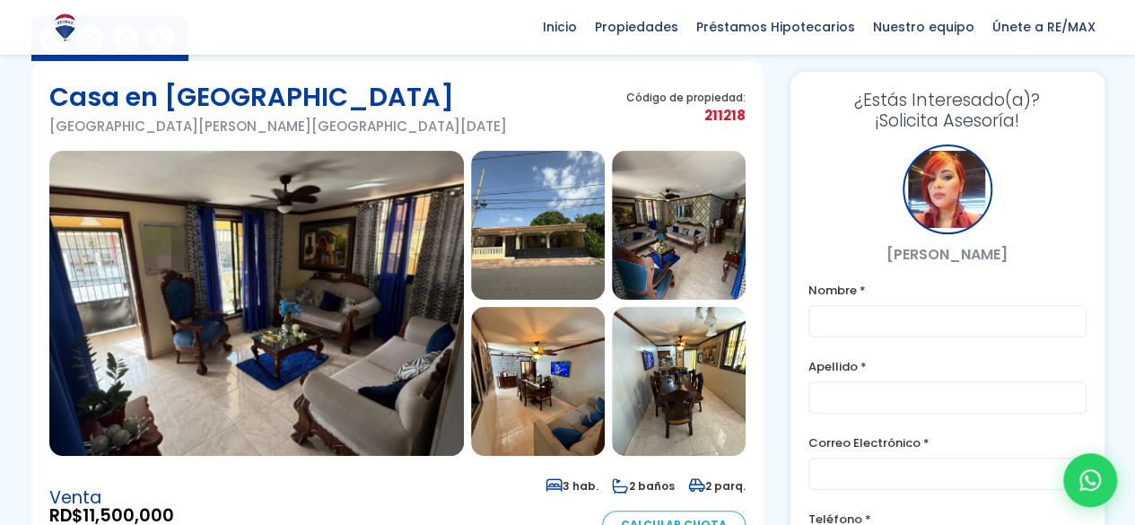
scroll to position [95, 0]
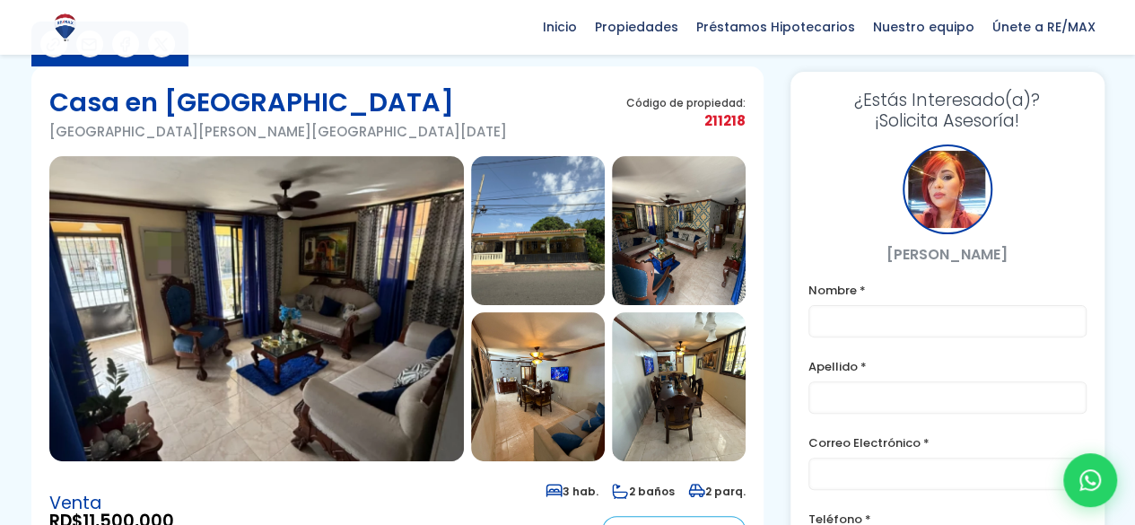
click at [707, 231] on img at bounding box center [679, 230] width 134 height 149
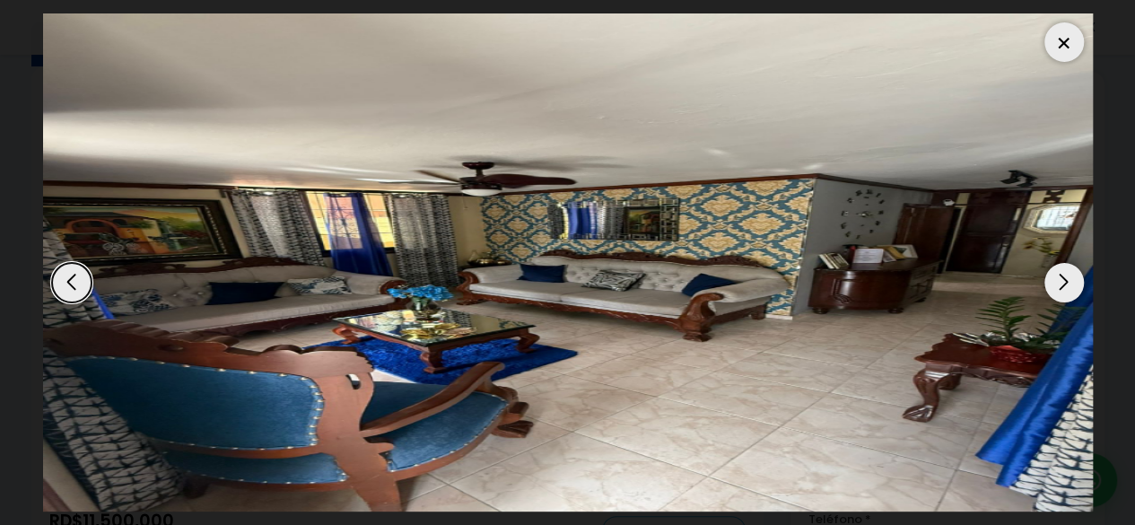
click at [707, 231] on img "3 / 13" at bounding box center [568, 262] width 1050 height 498
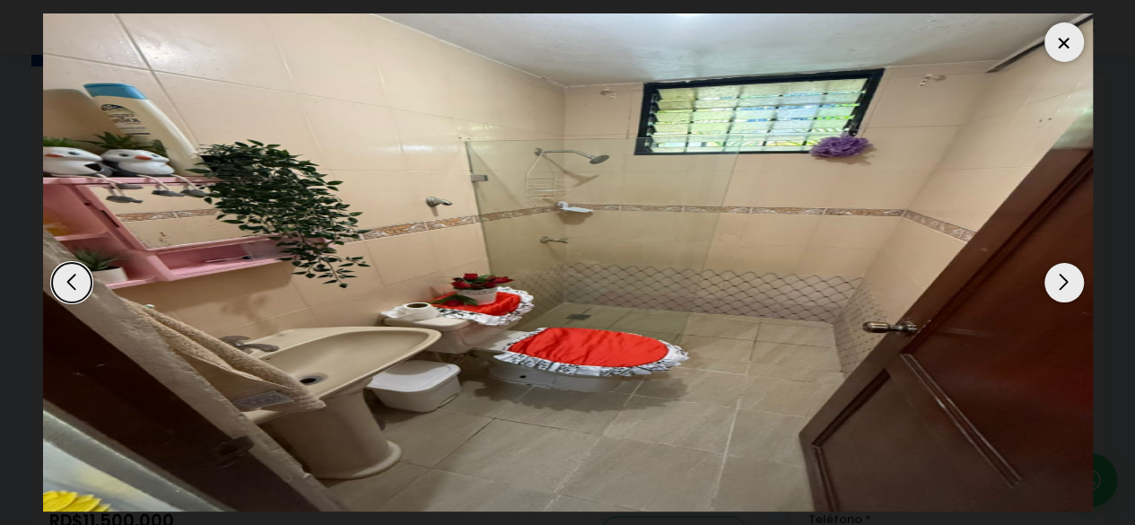
click at [1062, 279] on div "Next slide" at bounding box center [1063, 282] width 39 height 39
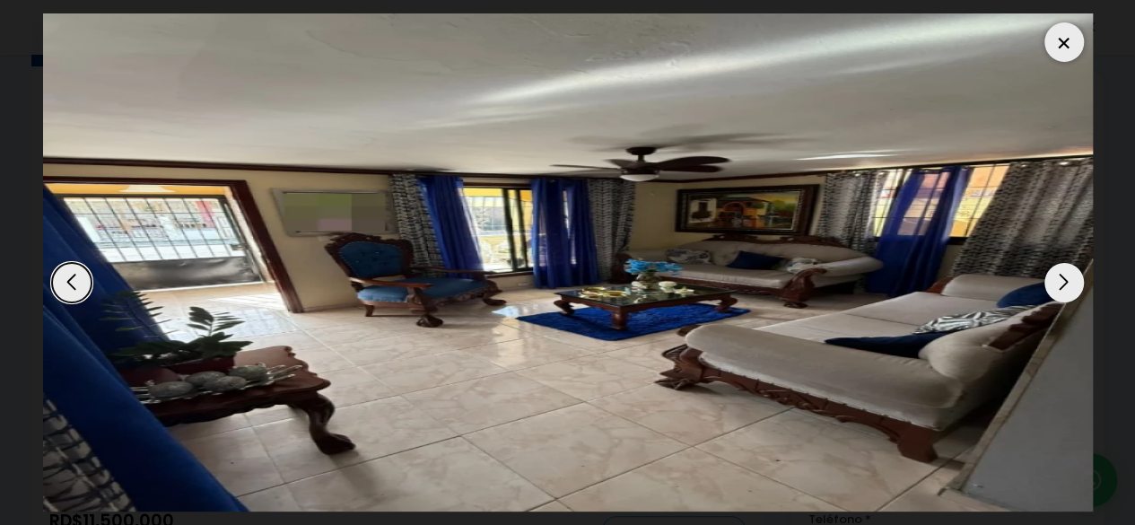
click at [1062, 279] on div "Next slide" at bounding box center [1063, 282] width 39 height 39
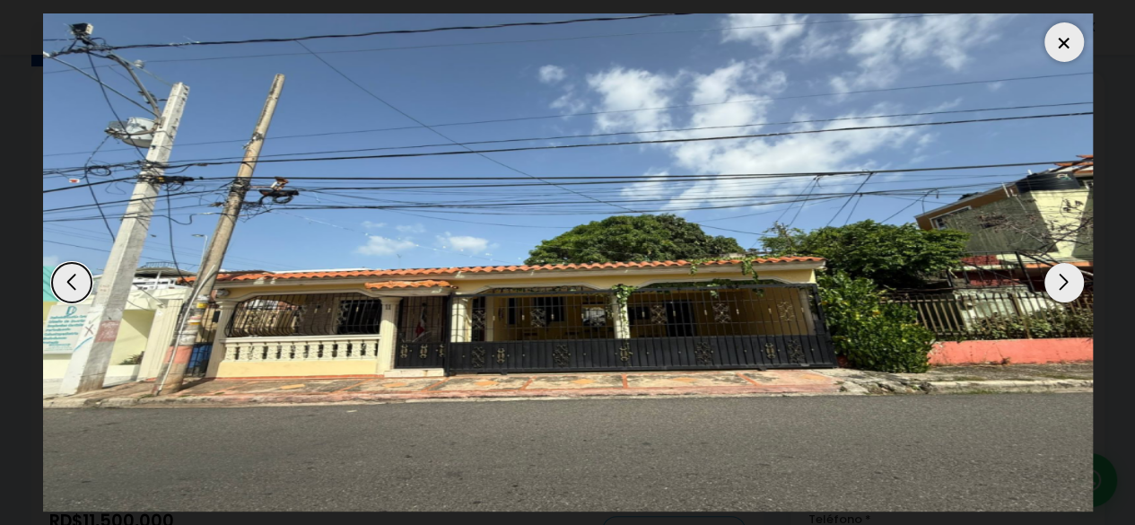
click at [1062, 279] on div "Next slide" at bounding box center [1063, 282] width 39 height 39
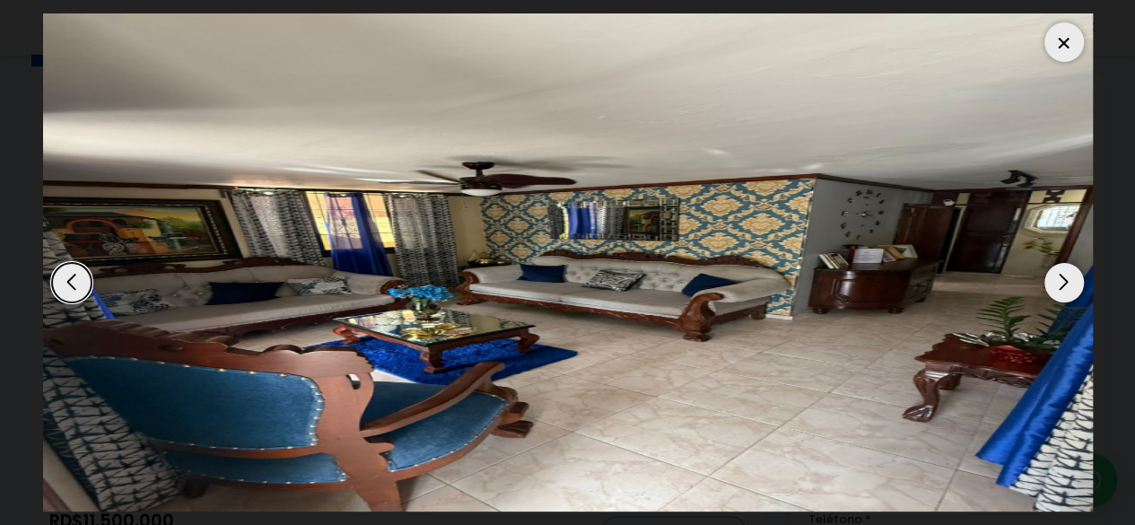
click at [1062, 279] on div "Next slide" at bounding box center [1063, 282] width 39 height 39
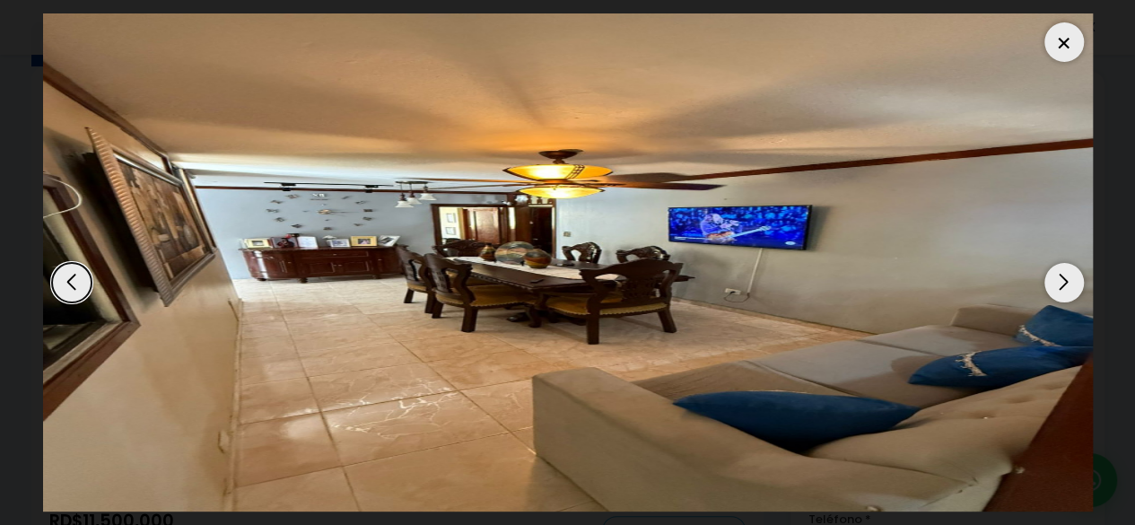
click at [1062, 279] on div "Next slide" at bounding box center [1063, 282] width 39 height 39
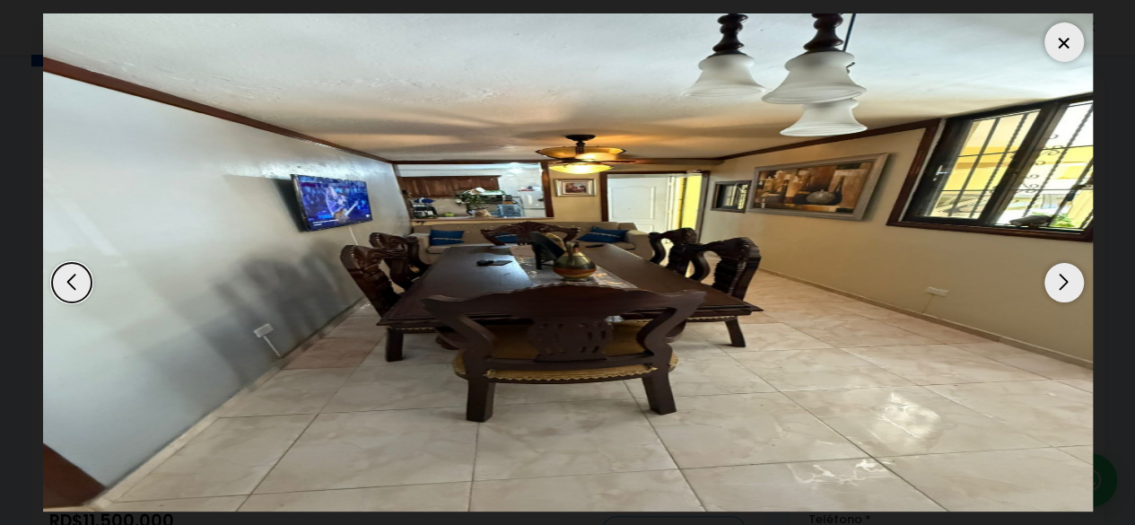
click at [1062, 279] on div "Next slide" at bounding box center [1063, 282] width 39 height 39
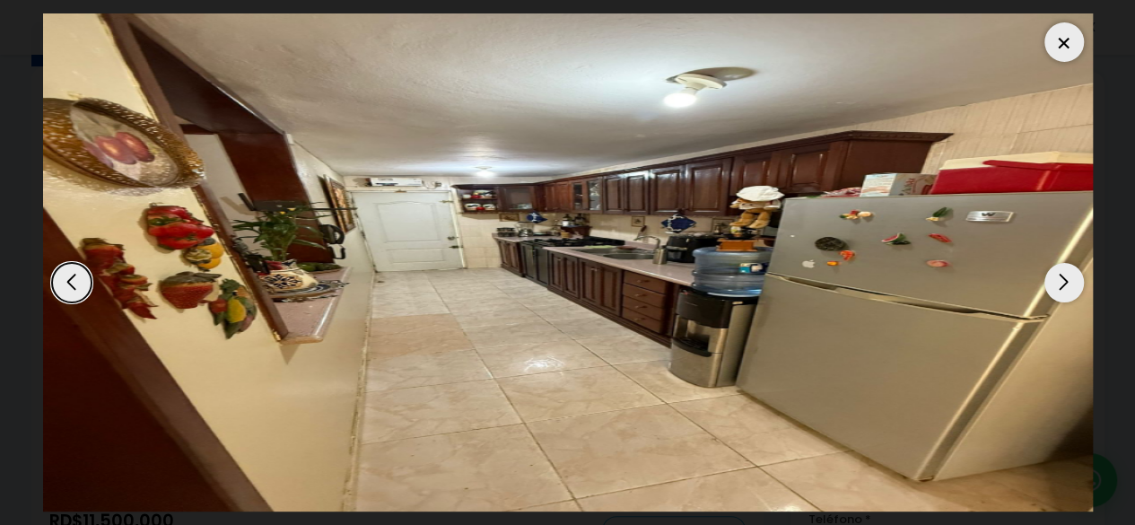
click at [1062, 279] on div "Next slide" at bounding box center [1063, 282] width 39 height 39
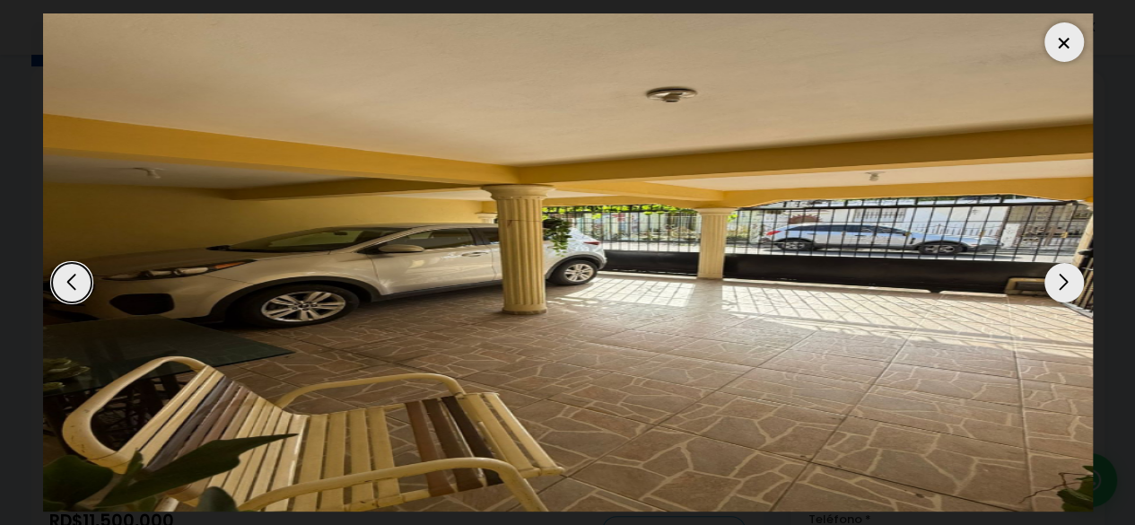
click at [1062, 279] on div "Next slide" at bounding box center [1063, 282] width 39 height 39
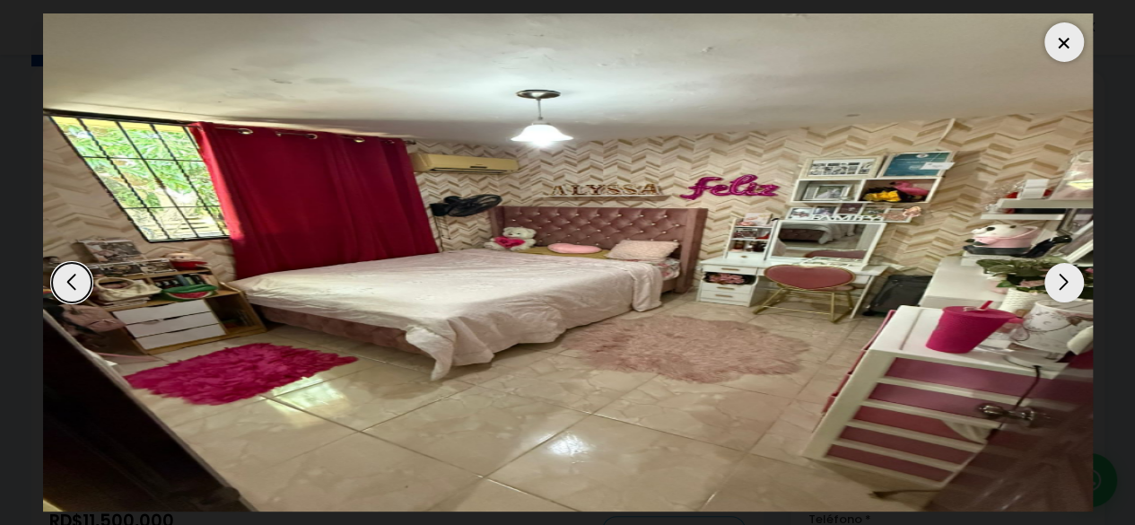
click at [1062, 279] on div "Next slide" at bounding box center [1063, 282] width 39 height 39
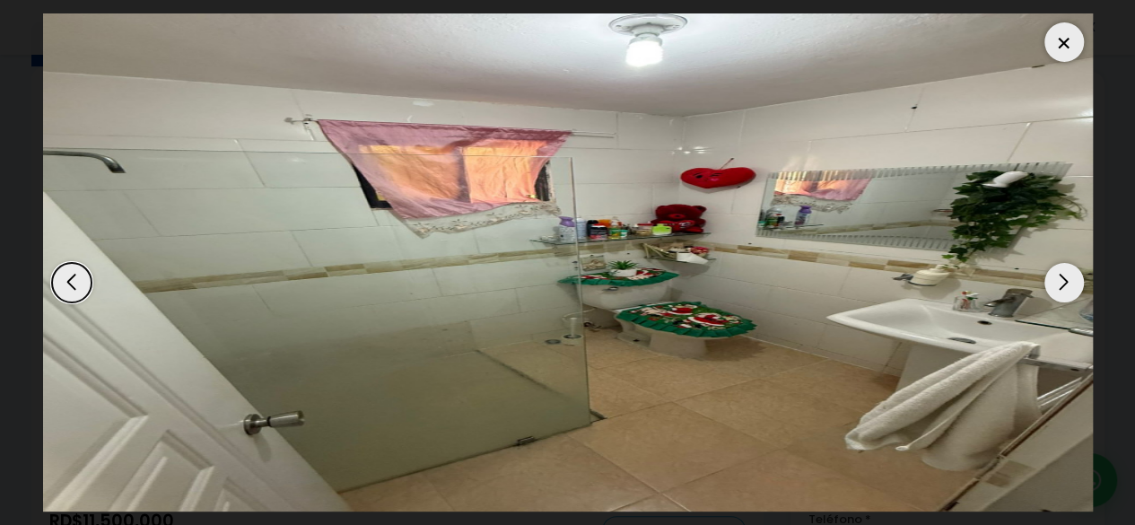
click at [1062, 279] on div "Next slide" at bounding box center [1063, 282] width 39 height 39
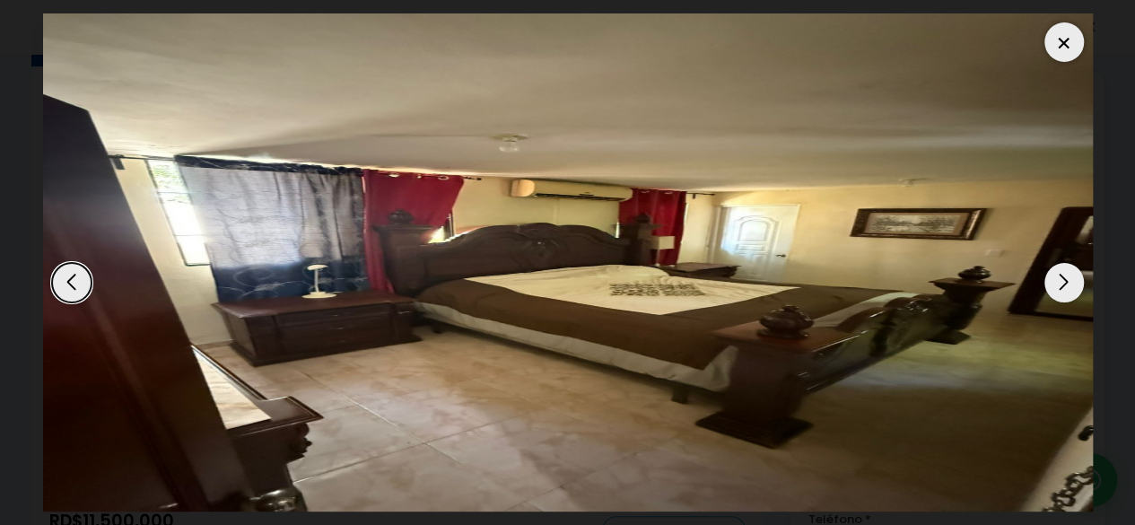
click at [1062, 279] on div "Next slide" at bounding box center [1063, 282] width 39 height 39
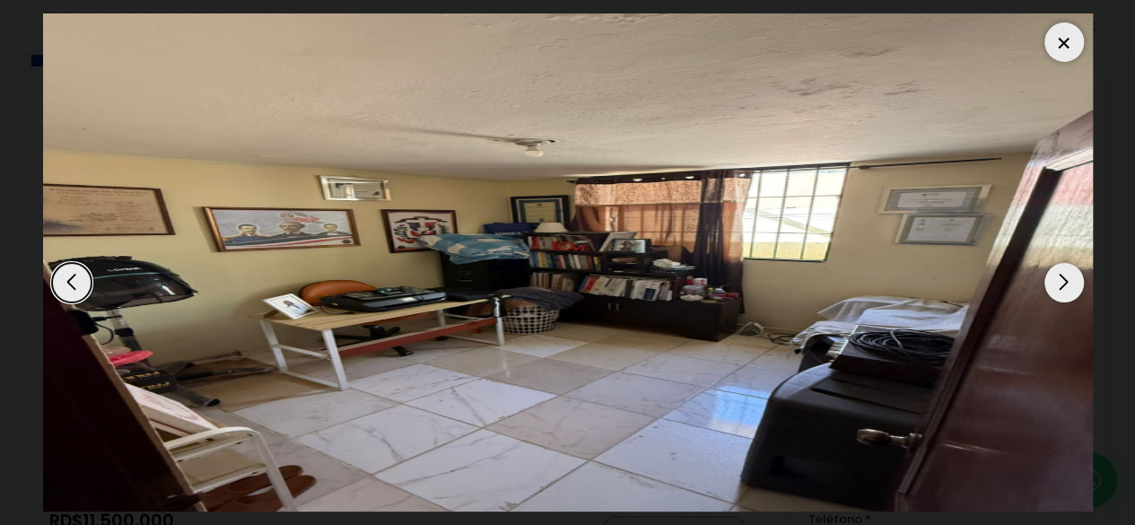
click at [1062, 279] on div "Next slide" at bounding box center [1063, 282] width 39 height 39
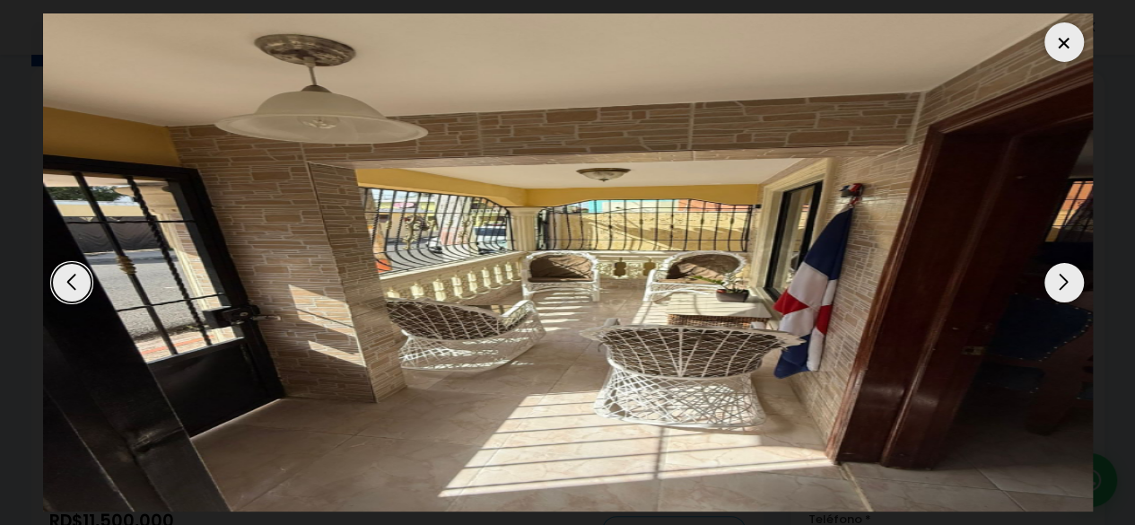
click at [1062, 279] on div "Next slide" at bounding box center [1063, 282] width 39 height 39
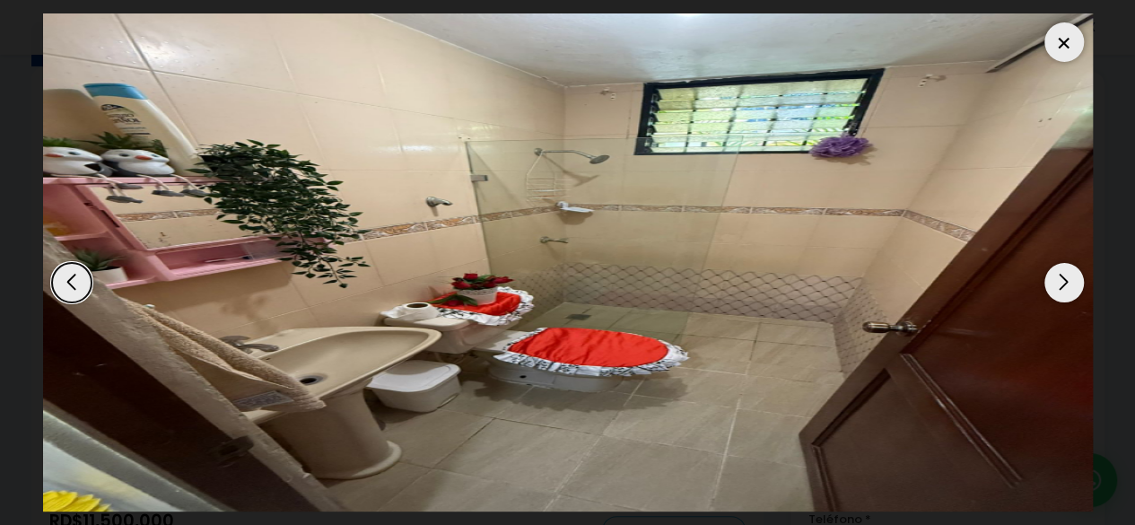
click at [1062, 279] on div "Next slide" at bounding box center [1063, 282] width 39 height 39
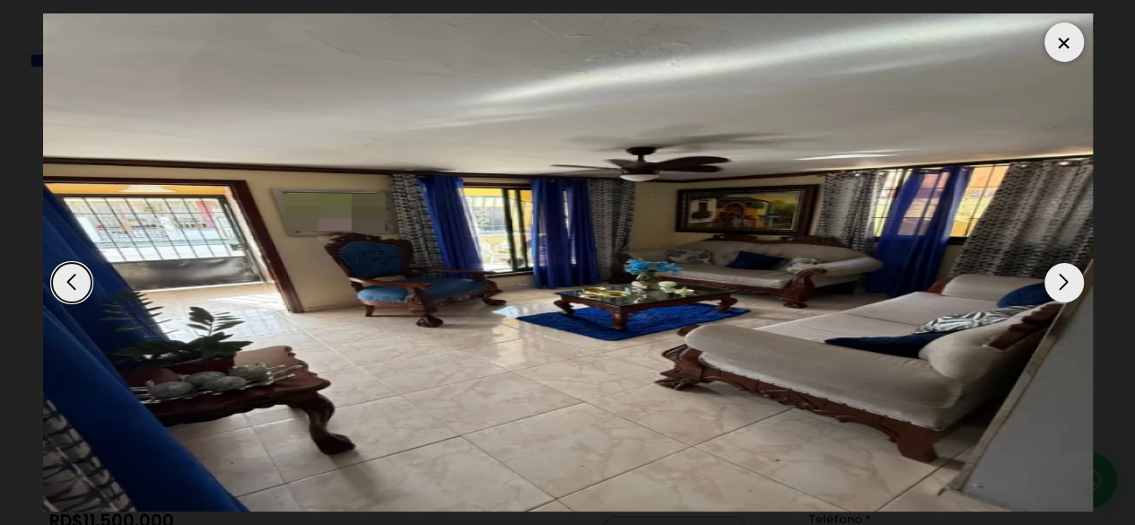
click at [1062, 279] on div "Next slide" at bounding box center [1063, 282] width 39 height 39
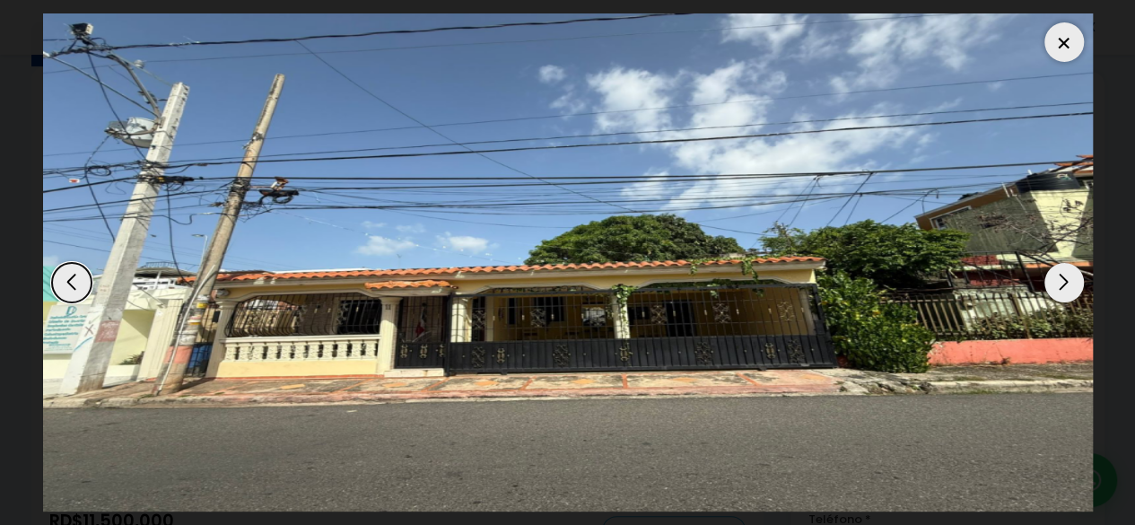
click at [1062, 279] on div "Next slide" at bounding box center [1063, 282] width 39 height 39
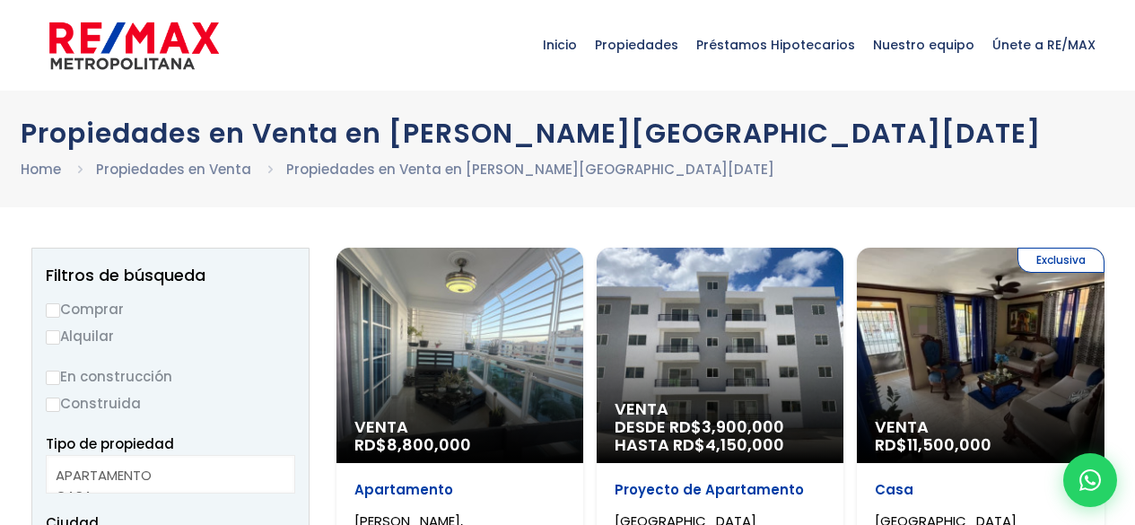
select select
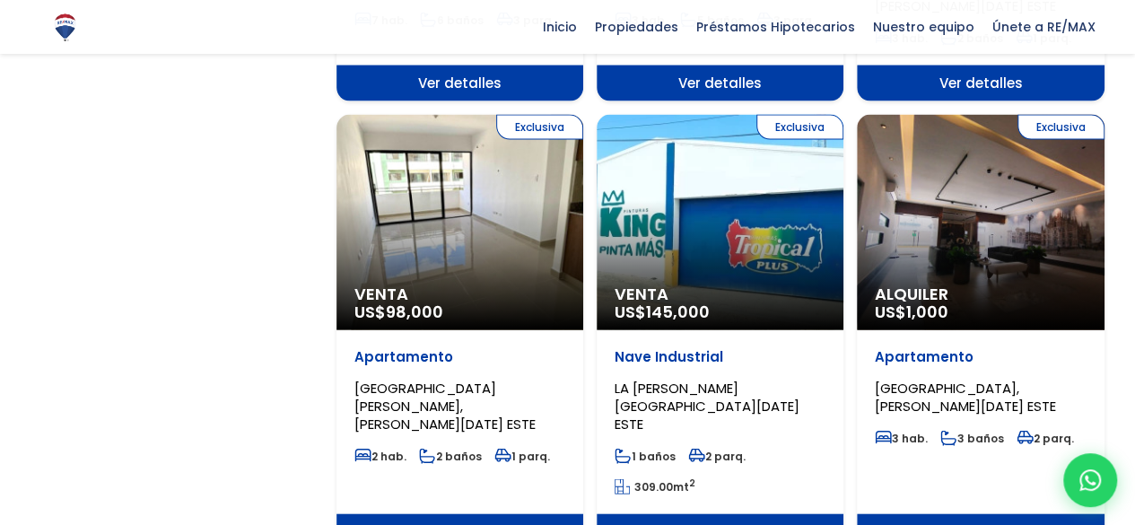
scroll to position [485, 0]
